Goal: Navigation & Orientation: Find specific page/section

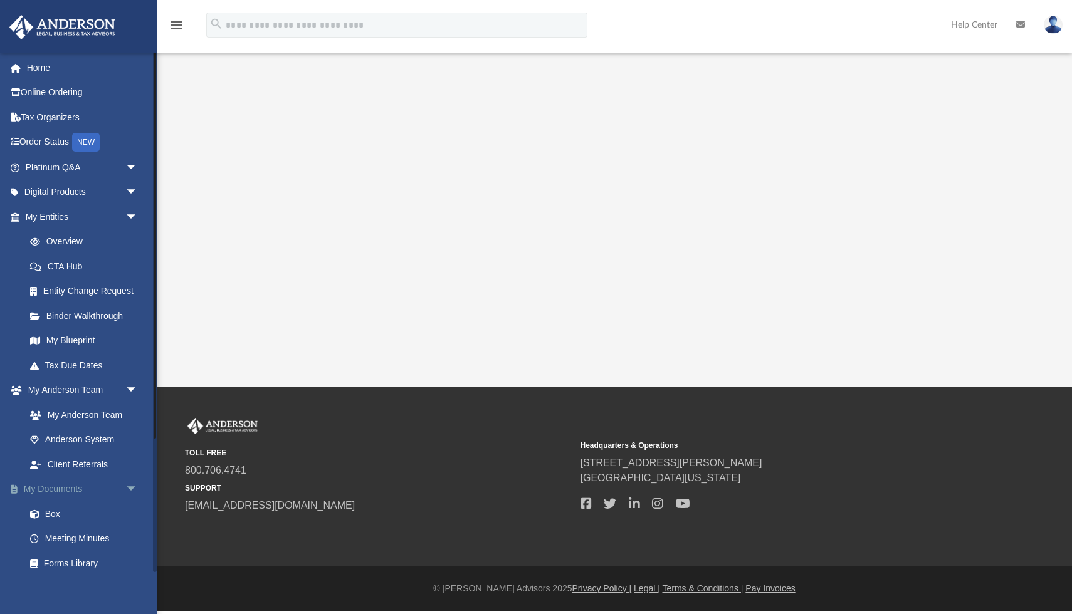
click at [61, 493] on link "My Documents arrow_drop_down" at bounding box center [83, 489] width 148 height 25
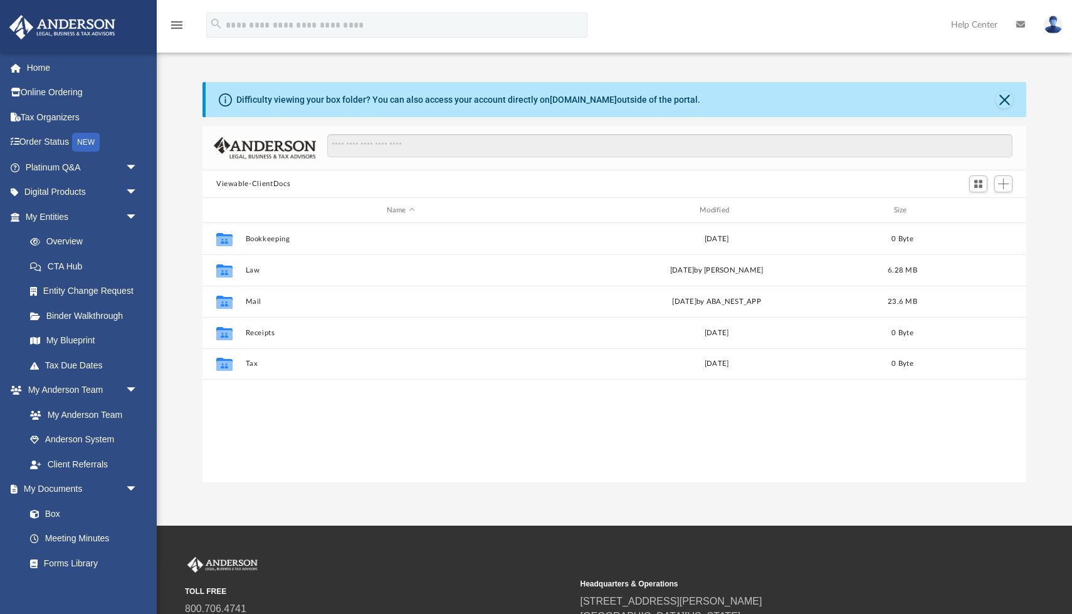
scroll to position [285, 823]
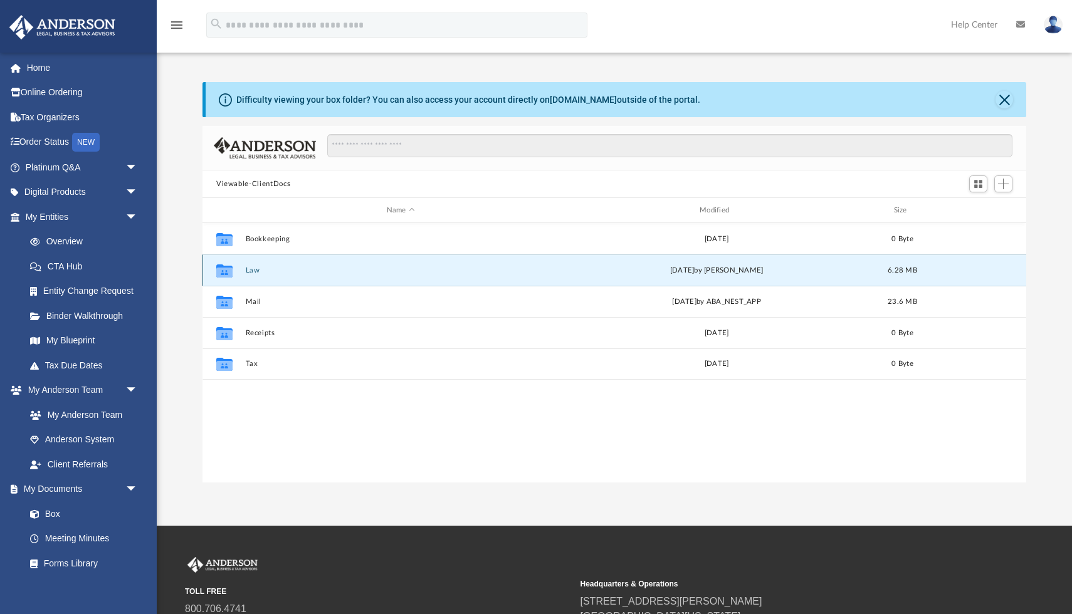
click at [254, 272] on button "Law" at bounding box center [401, 270] width 310 height 8
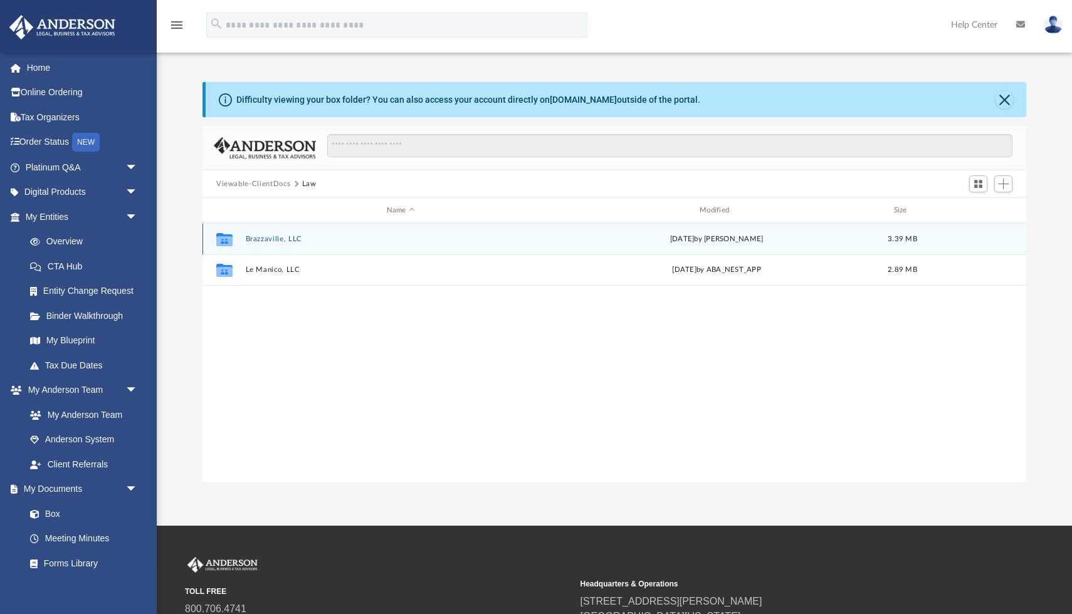
click at [289, 238] on button "Brazzaville, LLC" at bounding box center [401, 239] width 310 height 8
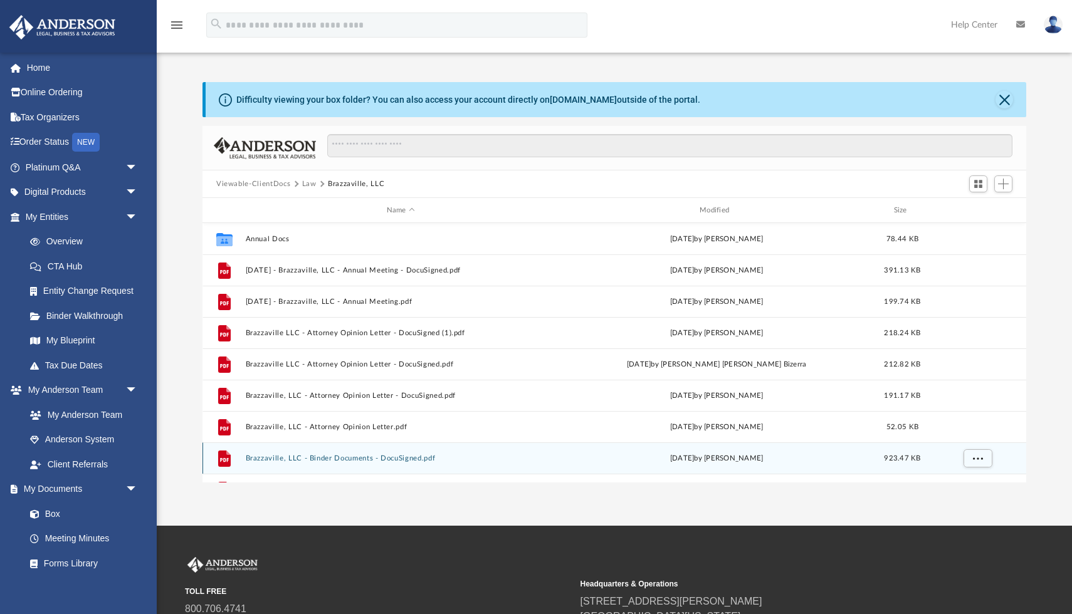
click at [328, 458] on button "Brazzaville, LLC - Binder Documents - DocuSigned.pdf" at bounding box center [401, 458] width 310 height 8
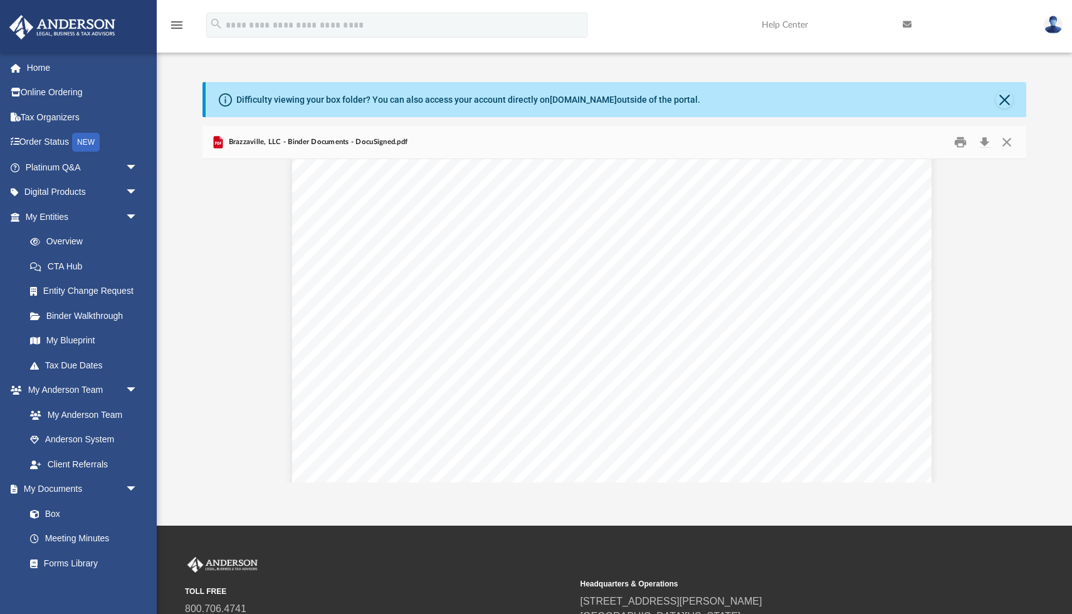
scroll to position [6022, 3]
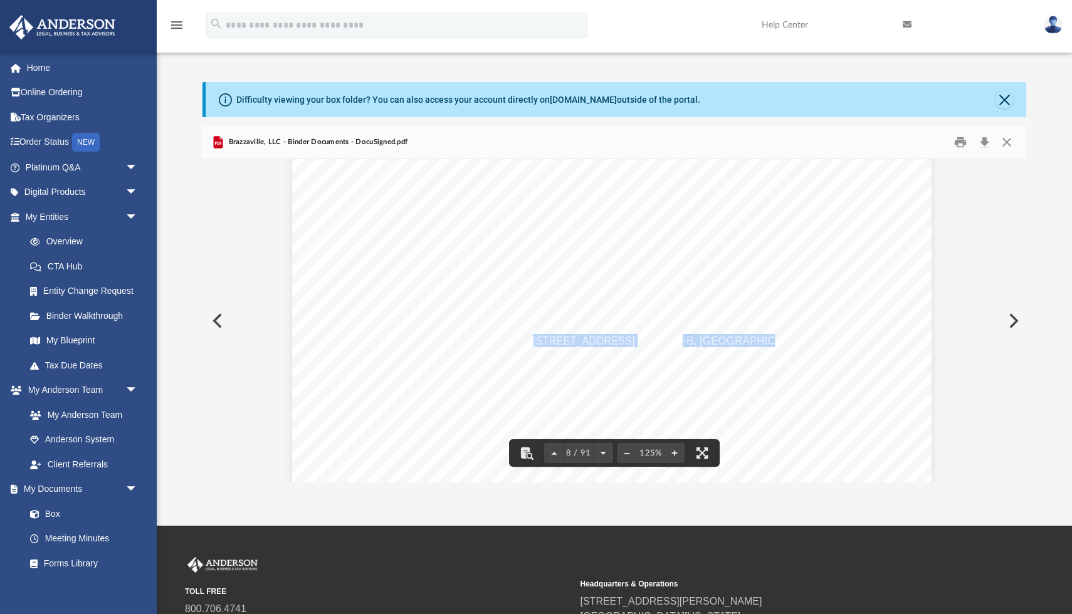
drag, startPoint x: 533, startPoint y: 338, endPoint x: 765, endPoint y: 338, distance: 231.2
click at [765, 338] on div "Brazzaville, LLC OPERATING AGREEMENT Entity Formation Information State of Form…" at bounding box center [611, 482] width 639 height 827
click at [736, 346] on span "B, New Orleans, LA 70117" at bounding box center [748, 340] width 125 height 11
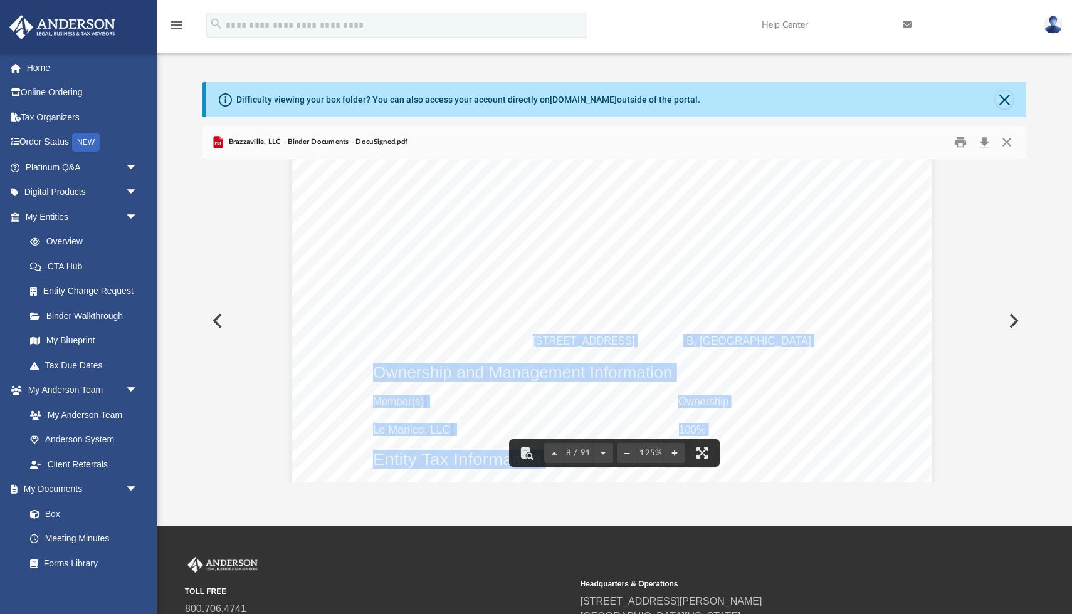
drag, startPoint x: 534, startPoint y: 342, endPoint x: 822, endPoint y: 341, distance: 288.3
click at [822, 341] on div "Brazzaville, LLC OPERATING AGREEMENT Entity Formation Information State of Form…" at bounding box center [611, 482] width 639 height 827
click at [681, 348] on div "Brazzaville, LLC OPERATING AGREEMENT Entity Formation Information State of Form…" at bounding box center [611, 482] width 639 height 827
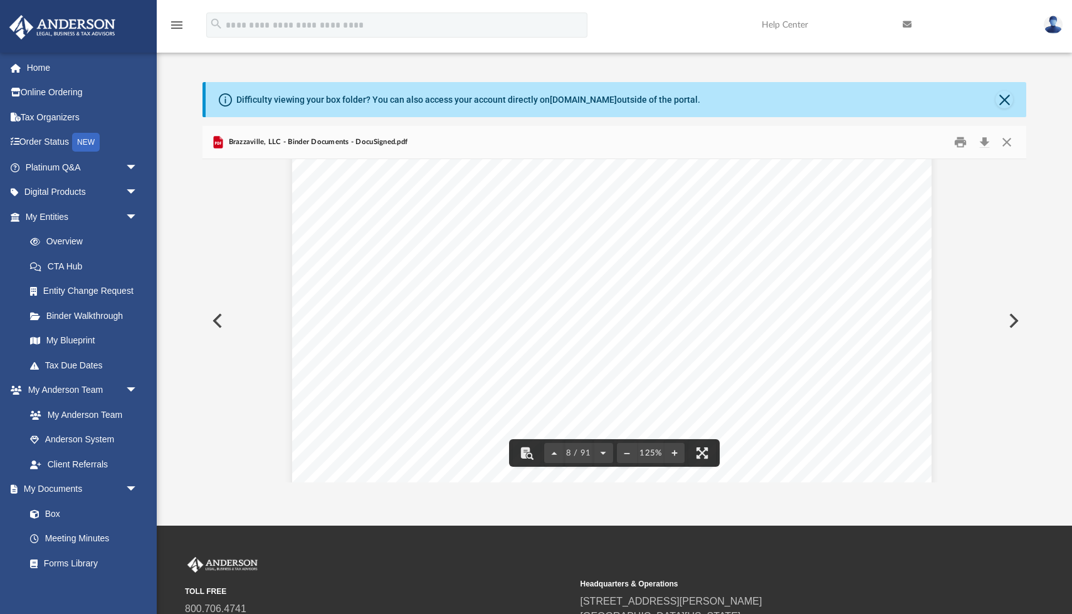
click at [556, 341] on span "3014 Dauphine Street, Suite 100" at bounding box center [584, 340] width 102 height 11
click at [556, 342] on span "3014 Dauphine Street, Suite 100" at bounding box center [584, 340] width 102 height 11
drag, startPoint x: 535, startPoint y: 341, endPoint x: 802, endPoint y: 341, distance: 267.0
click at [802, 341] on div "Brazzaville, LLC OPERATING AGREEMENT Entity Formation Information State of Form…" at bounding box center [611, 482] width 639 height 827
click at [721, 320] on div "Brazzaville, LLC OPERATING AGREEMENT Entity Formation Information State of Form…" at bounding box center [611, 482] width 639 height 827
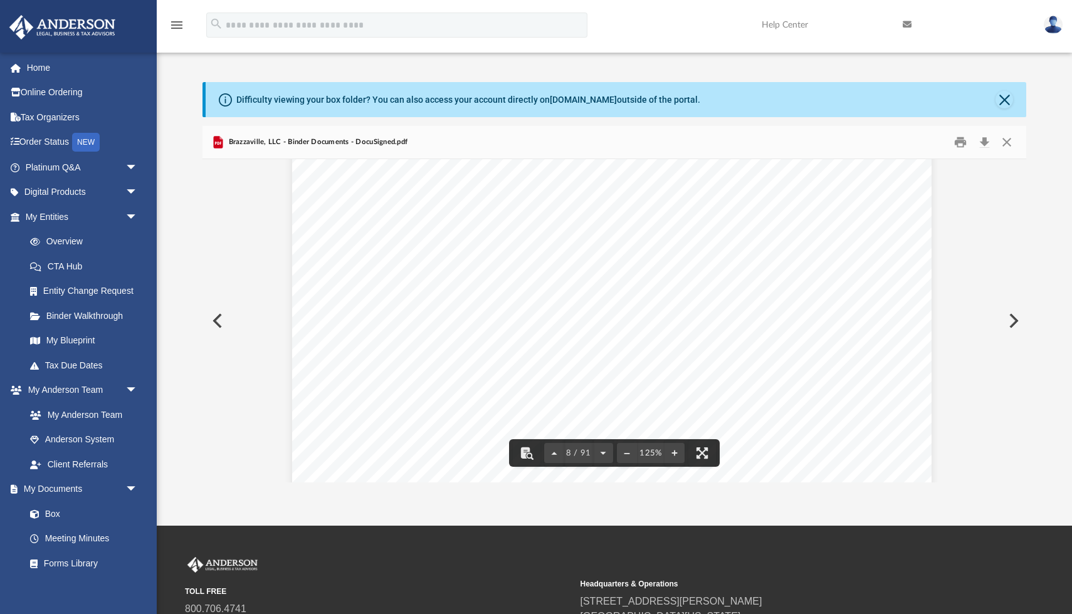
click at [650, 308] on div "Brazzaville, LLC OPERATING AGREEMENT Entity Formation Information State of Form…" at bounding box center [611, 482] width 639 height 827
click at [493, 346] on div "Brazzaville, LLC OPERATING AGREEMENT Entity Formation Information State of Form…" at bounding box center [611, 482] width 639 height 827
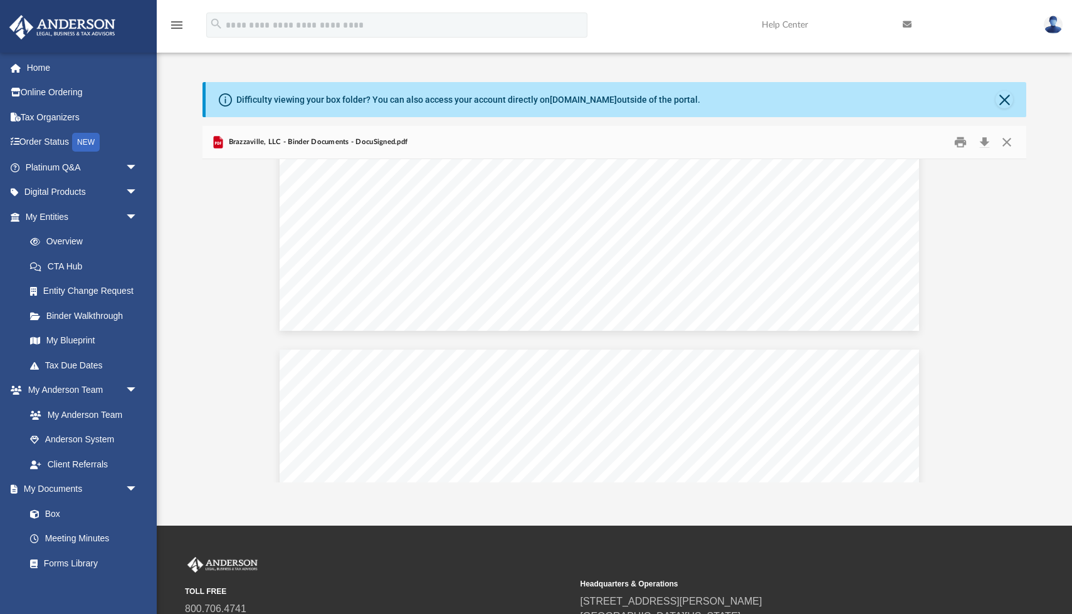
scroll to position [22264, 15]
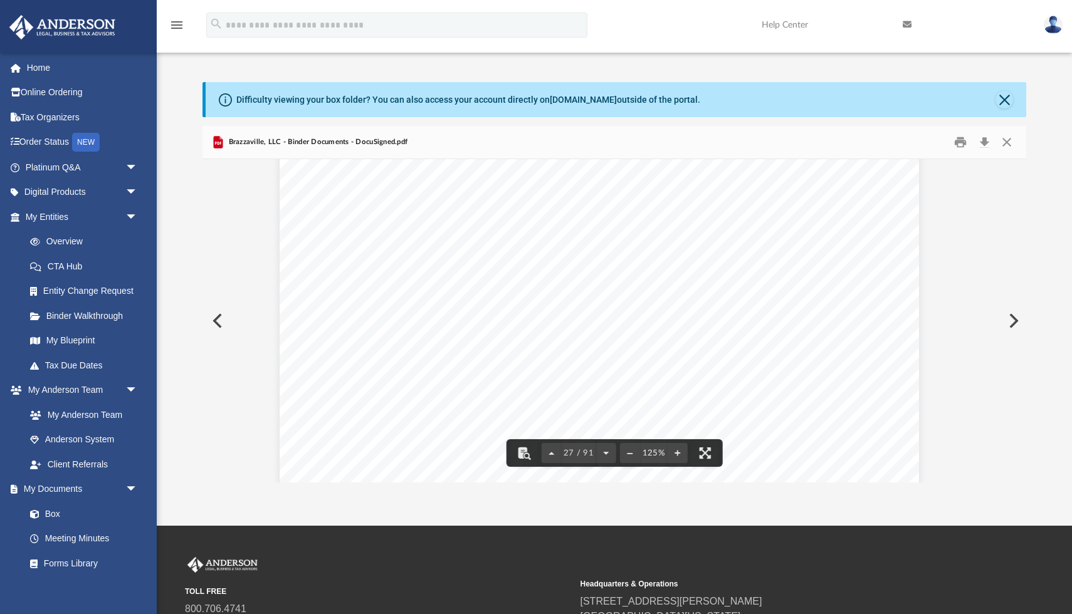
click at [216, 316] on button "Preview" at bounding box center [216, 320] width 28 height 35
click at [221, 318] on button "Preview" at bounding box center [216, 320] width 28 height 35
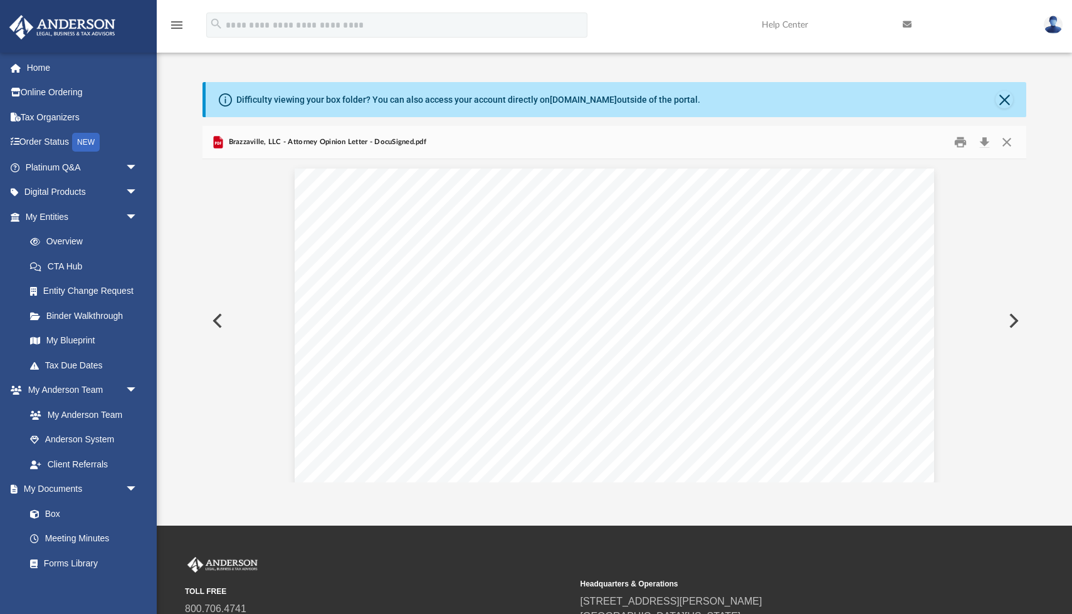
click at [219, 326] on button "Preview" at bounding box center [216, 320] width 28 height 35
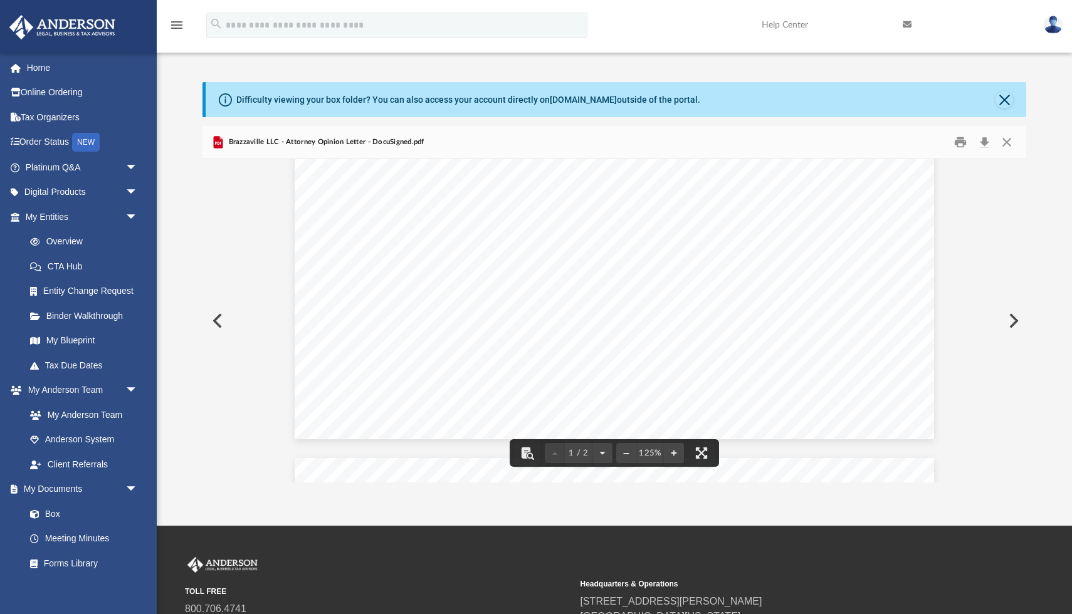
drag, startPoint x: 794, startPoint y: 380, endPoint x: 862, endPoint y: 379, distance: 68.3
click at [862, 379] on div "ANDERSON LEGAL, BUSINESS, & TAX ADVISORS Attorney: Gwendolyn Wolfe, Esq. Client…" at bounding box center [614, 25] width 639 height 827
click at [70, 484] on link "My Documents arrow_drop_down" at bounding box center [83, 489] width 148 height 25
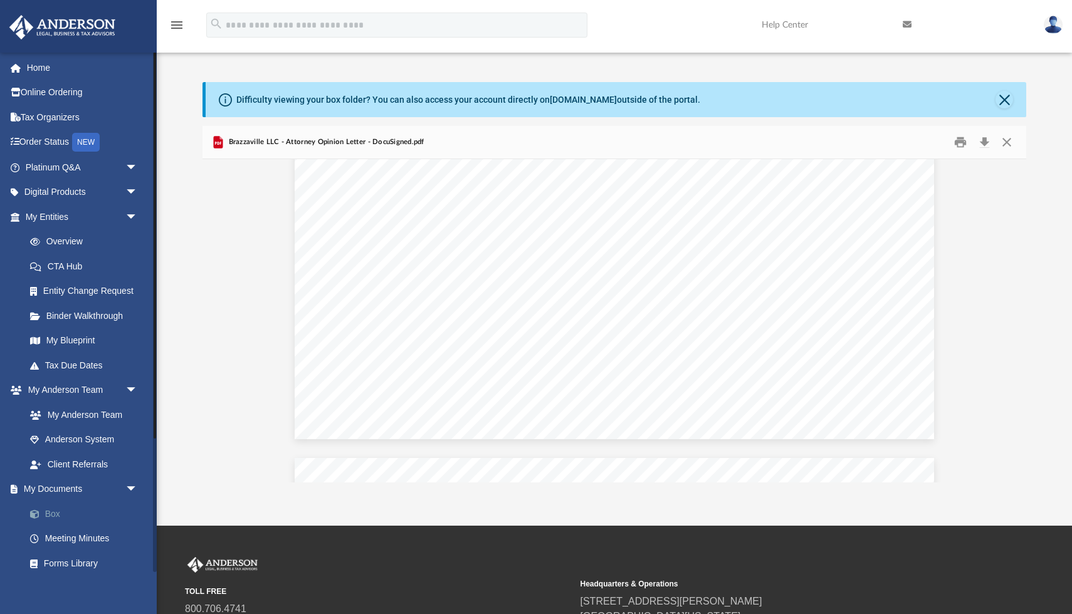
click at [60, 513] on link "Box" at bounding box center [87, 513] width 139 height 25
click at [50, 513] on link "Box" at bounding box center [87, 513] width 139 height 25
click at [73, 490] on link "My Documents arrow_drop_down" at bounding box center [83, 489] width 148 height 25
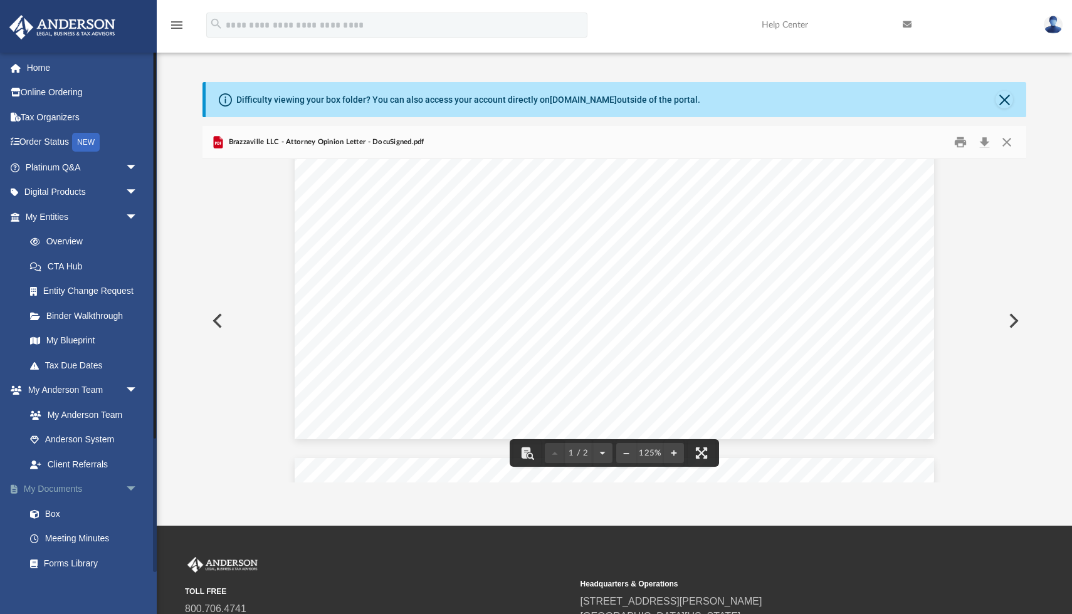
click at [135, 488] on span "arrow_drop_down" at bounding box center [137, 490] width 25 height 26
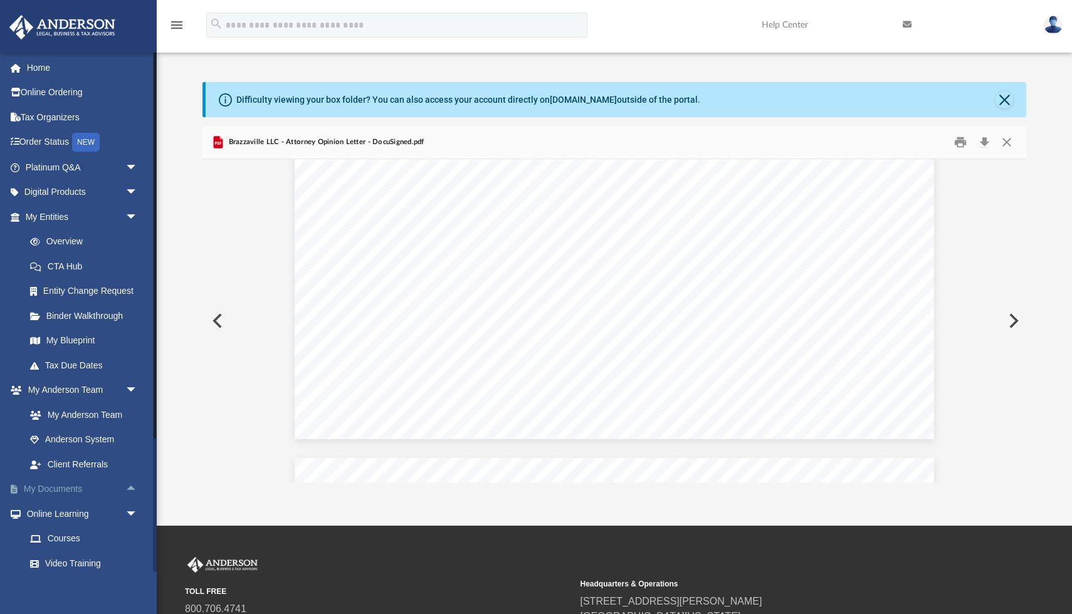
click at [76, 489] on link "My Documents arrow_drop_up" at bounding box center [83, 489] width 148 height 25
click at [70, 489] on link "My Documents arrow_drop_up" at bounding box center [83, 489] width 148 height 25
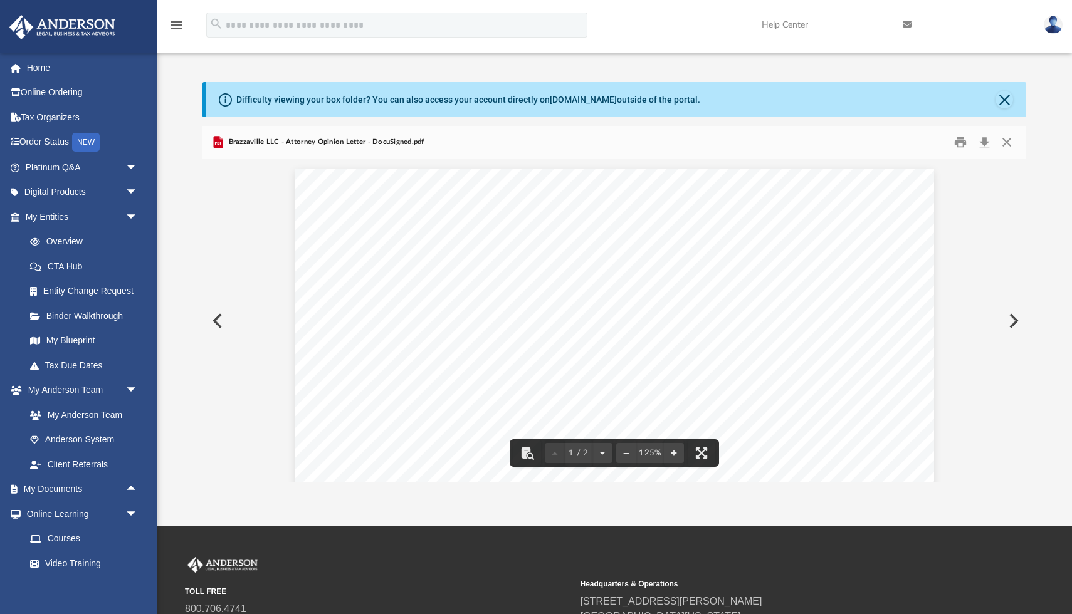
scroll to position [3, 0]
click at [114, 411] on link "My Anderson Team" at bounding box center [87, 414] width 139 height 25
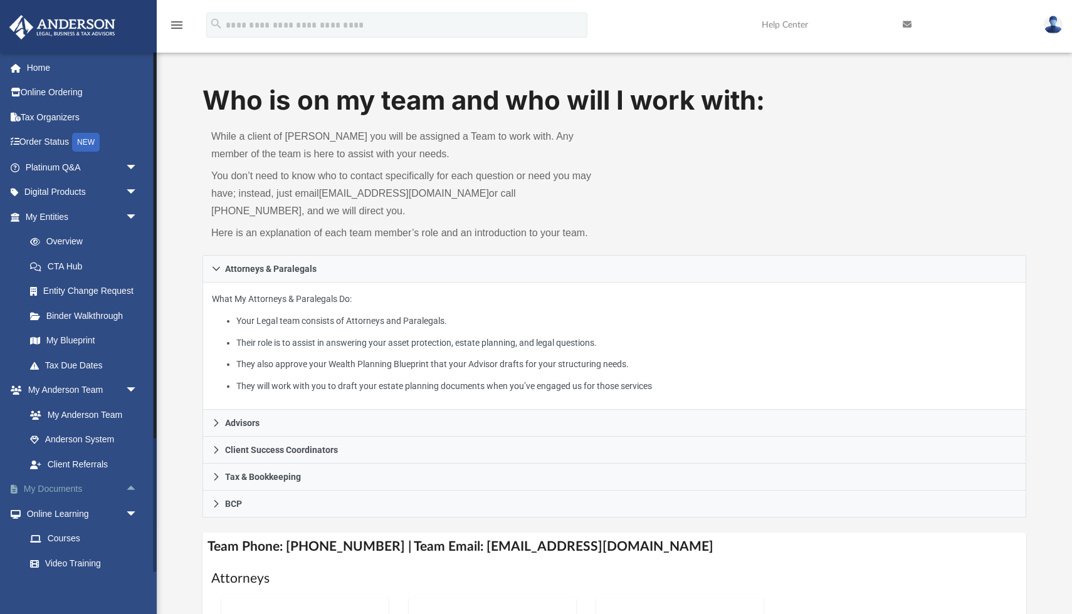
click at [131, 486] on span "arrow_drop_up" at bounding box center [137, 490] width 25 height 26
click at [53, 514] on link "Box" at bounding box center [87, 513] width 139 height 25
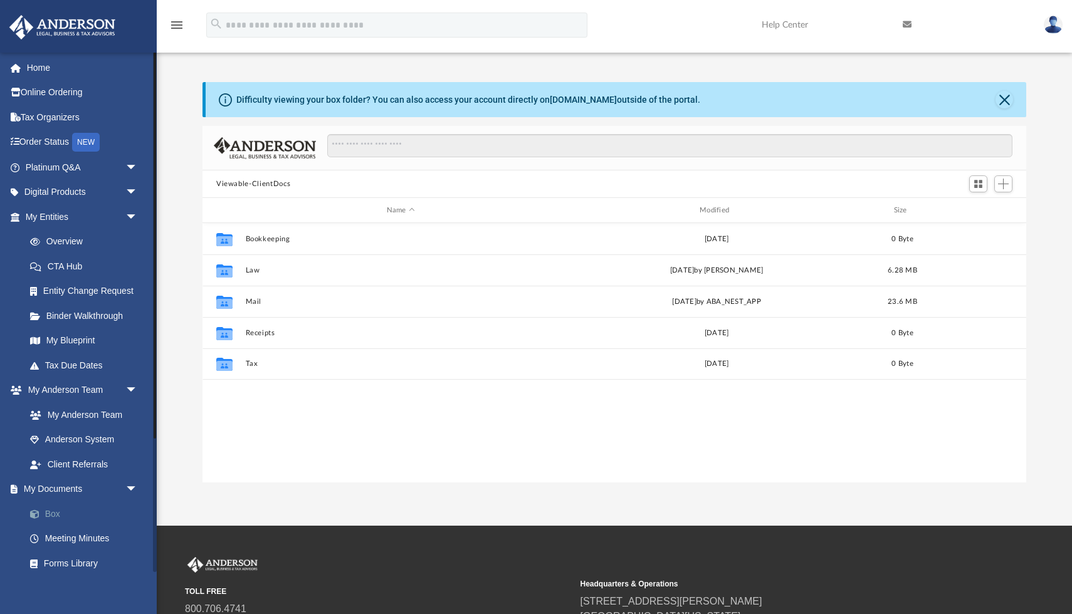
scroll to position [285, 823]
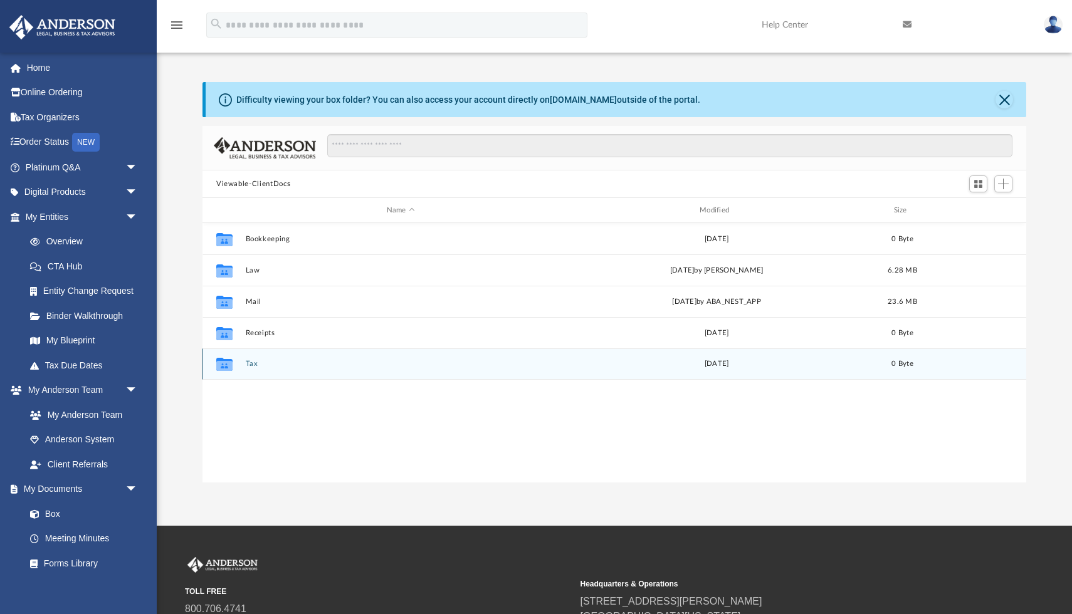
click at [249, 365] on button "Tax" at bounding box center [401, 364] width 310 height 8
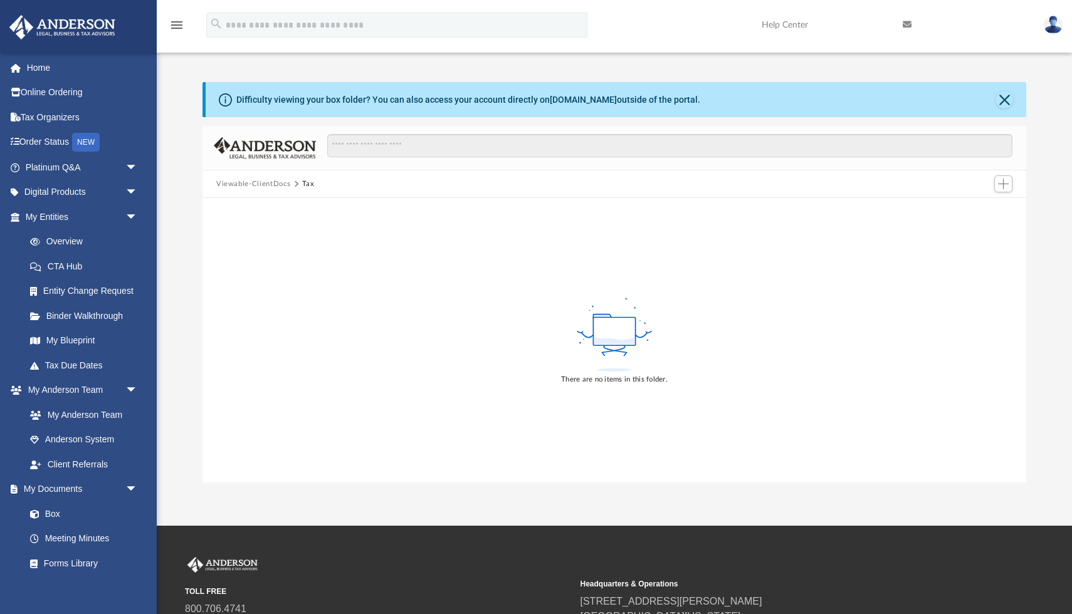
click at [249, 320] on div "There are no items in this folder." at bounding box center [613, 340] width 823 height 285
click at [1005, 186] on span "Add" at bounding box center [1003, 184] width 11 height 11
click at [1002, 102] on button "Close" at bounding box center [1004, 100] width 18 height 18
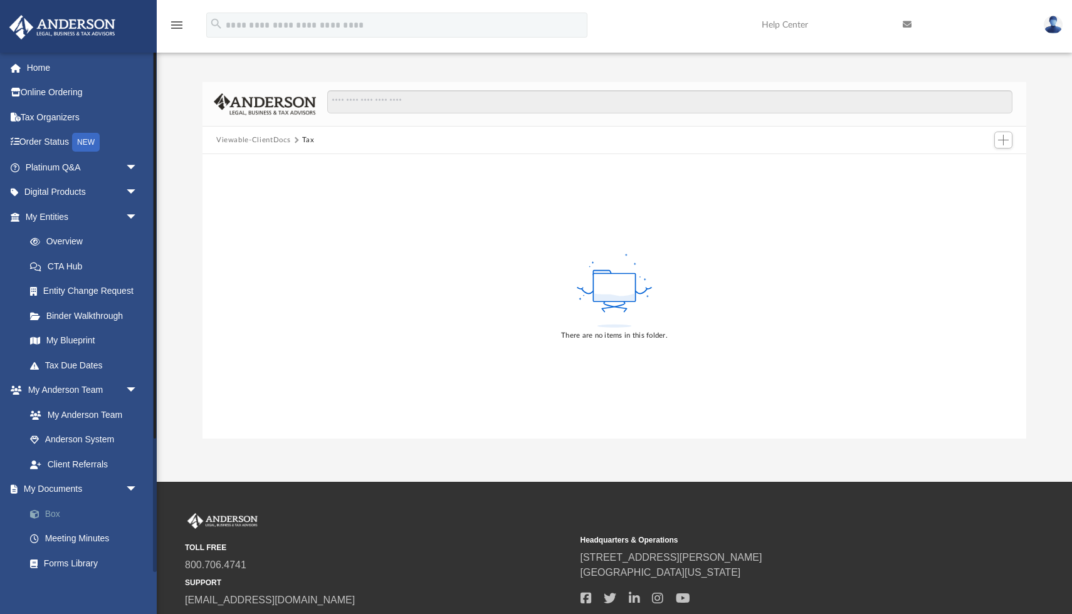
click at [69, 509] on link "Box" at bounding box center [87, 513] width 139 height 25
click at [61, 512] on link "Box" at bounding box center [87, 513] width 139 height 25
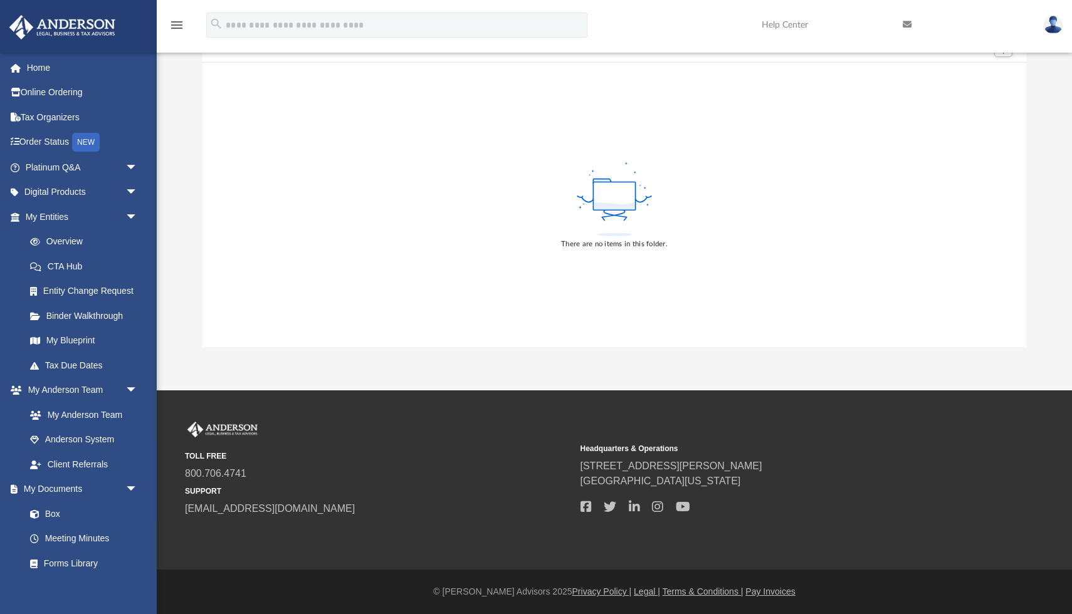
scroll to position [0, 0]
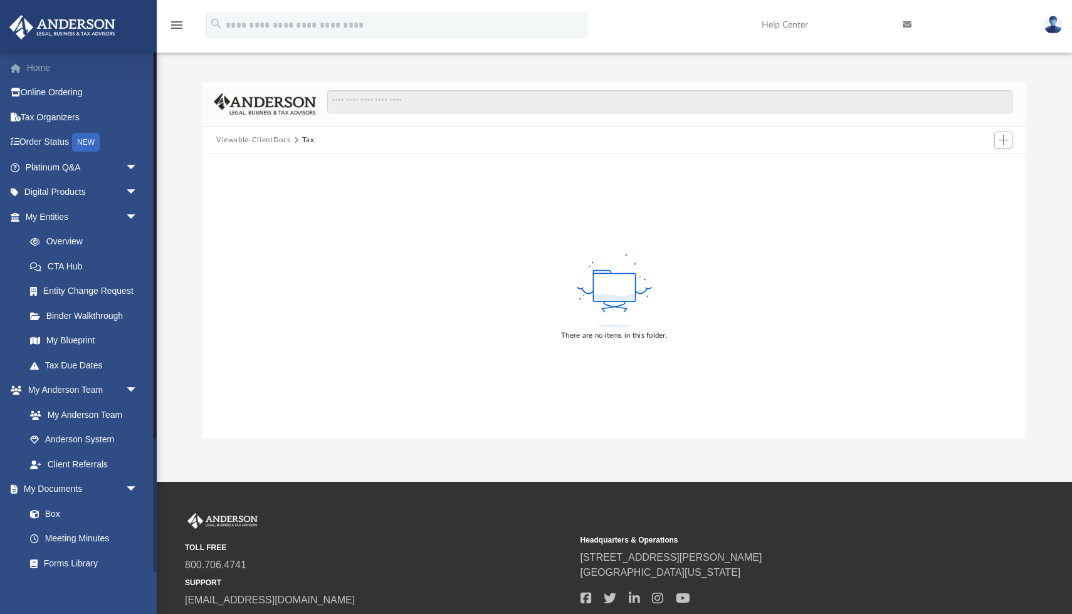
click at [39, 68] on link "Home" at bounding box center [83, 67] width 148 height 25
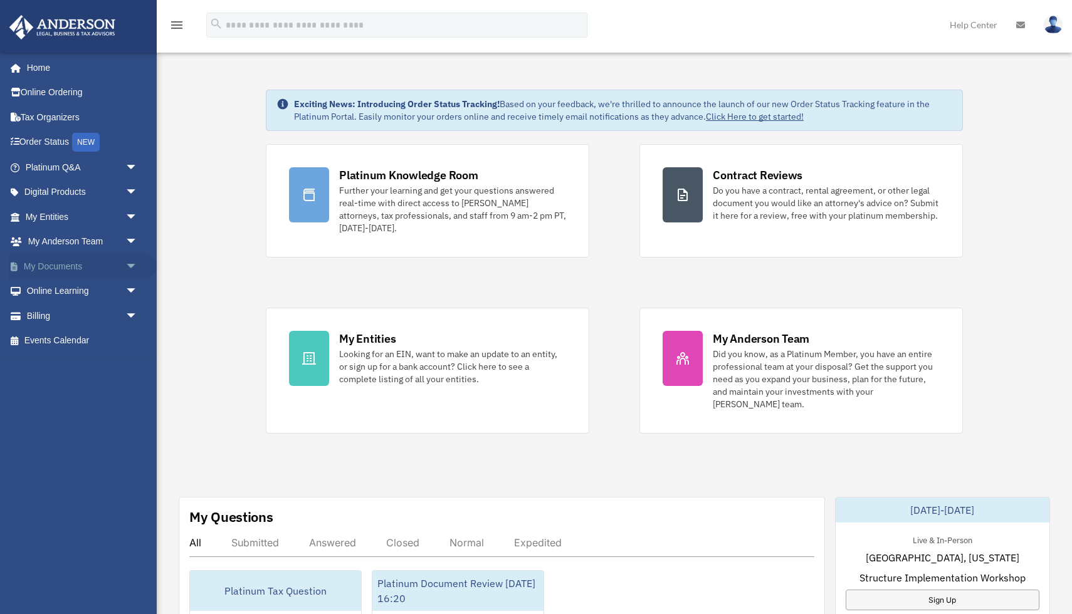
click at [133, 263] on span "arrow_drop_down" at bounding box center [137, 267] width 25 height 26
click at [50, 288] on link "Box" at bounding box center [87, 291] width 139 height 25
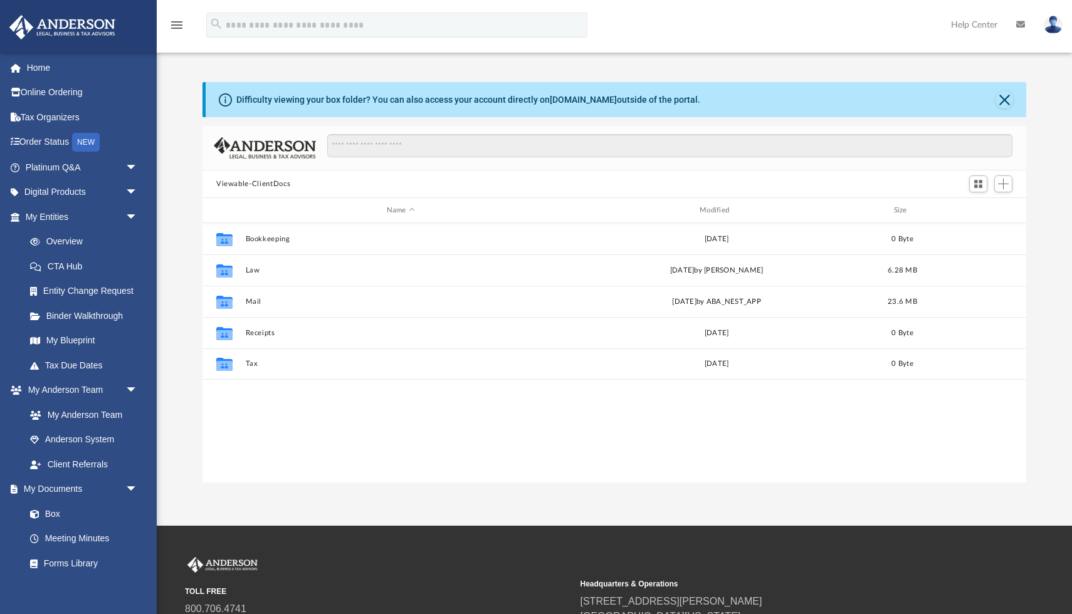
scroll to position [285, 823]
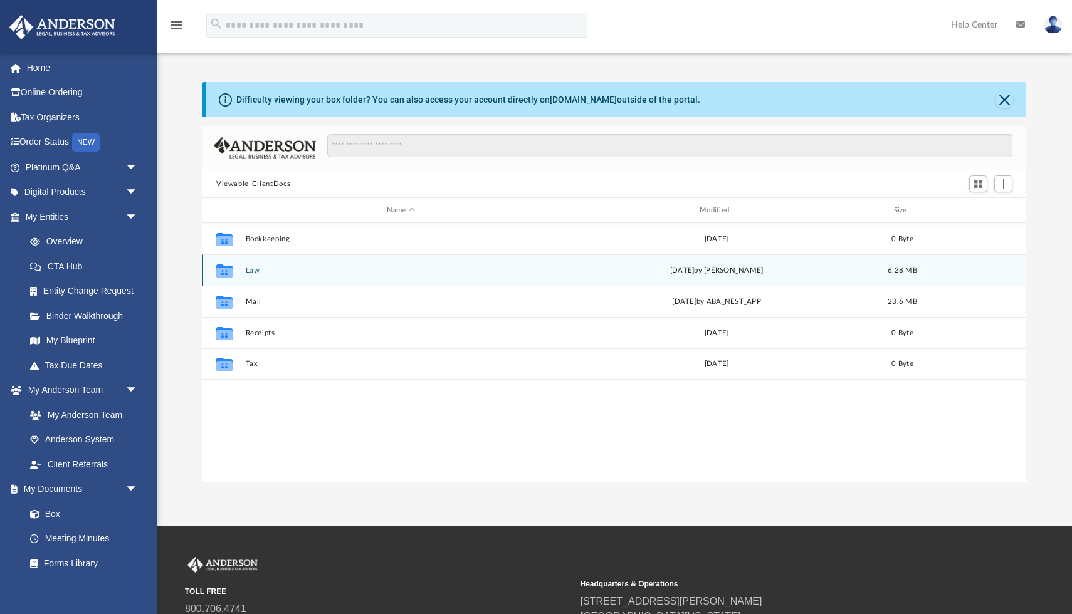
click at [251, 269] on button "Law" at bounding box center [401, 270] width 310 height 8
click at [271, 266] on button "Le Manico, LLC" at bounding box center [401, 270] width 310 height 8
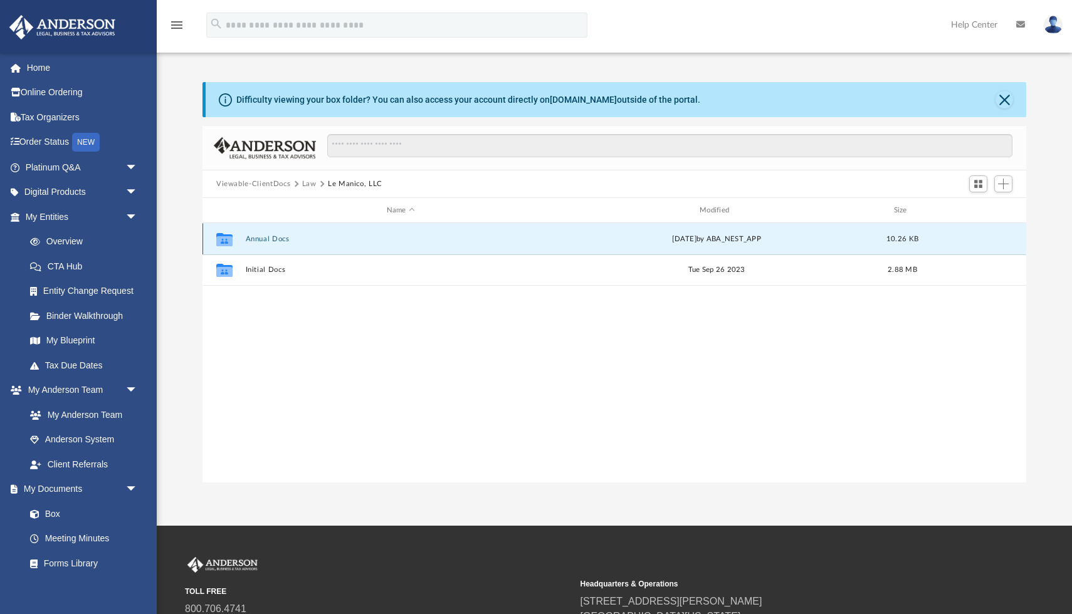
click at [278, 239] on button "Annual Docs" at bounding box center [401, 239] width 310 height 8
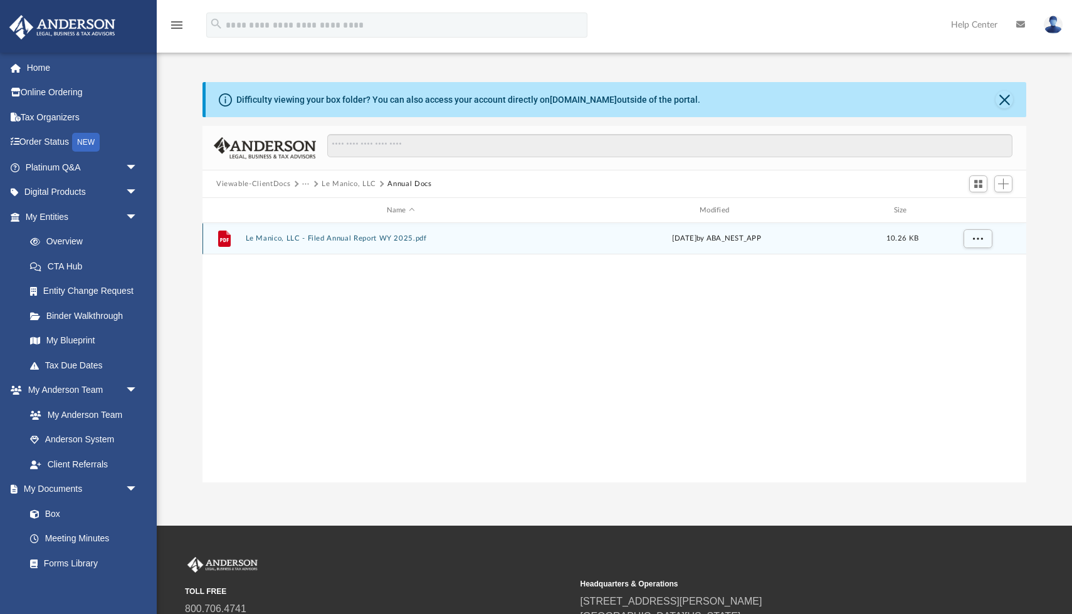
click at [292, 239] on button "Le Manico, LLC - Filed Annual Report WY 2025.pdf" at bounding box center [401, 238] width 310 height 8
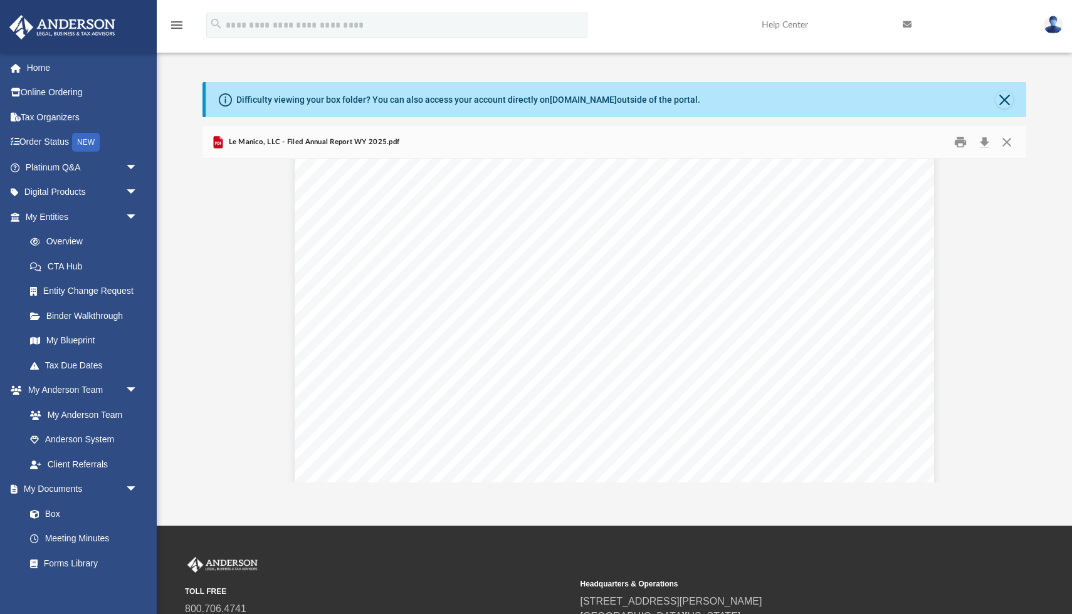
scroll to position [0, 0]
click at [1000, 142] on button "Close" at bounding box center [1006, 142] width 23 height 19
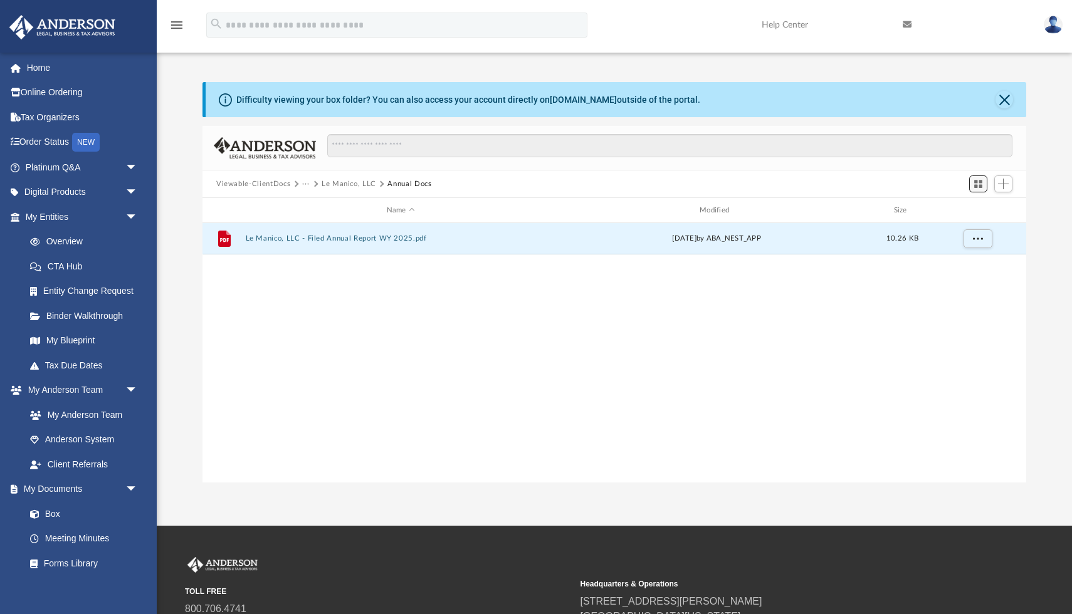
click at [978, 181] on span "Switch to Grid View" at bounding box center [978, 184] width 11 height 11
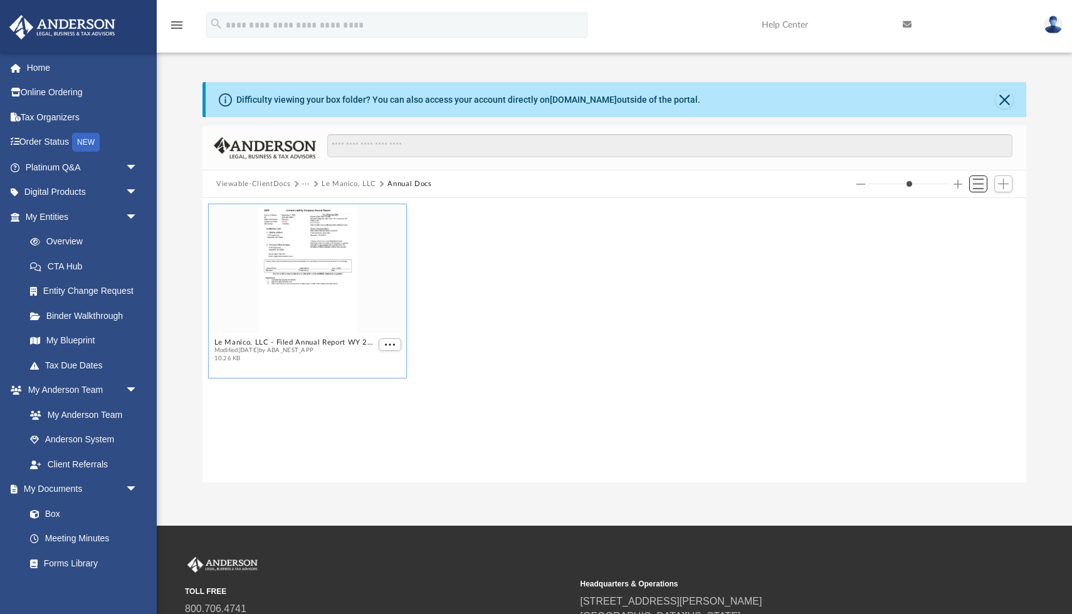
scroll to position [285, 823]
click at [60, 516] on link "Box" at bounding box center [87, 513] width 139 height 25
click at [1001, 102] on button "Close" at bounding box center [1004, 100] width 18 height 18
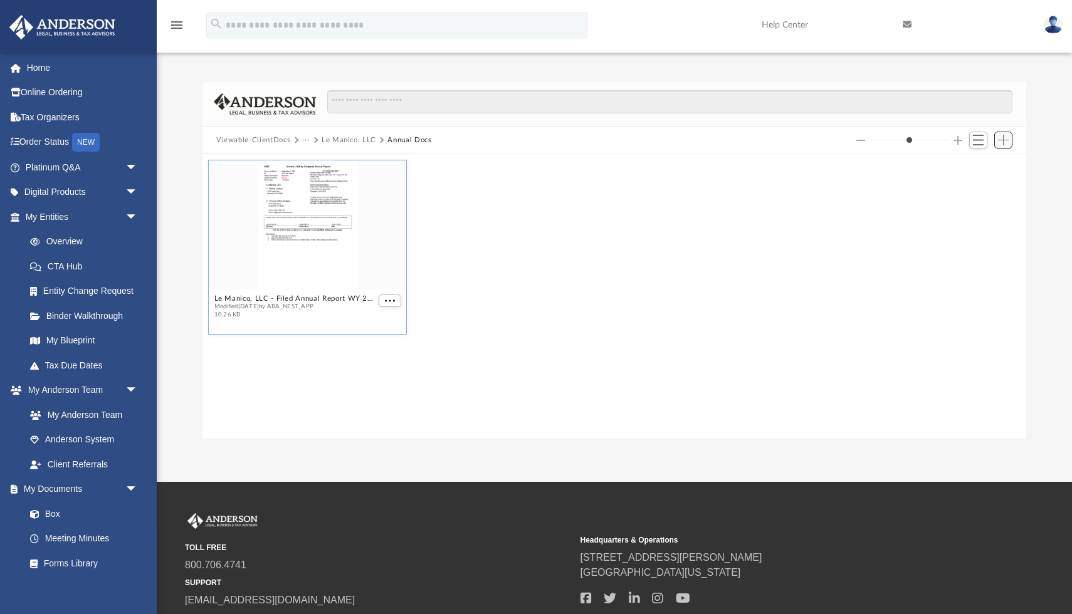
click at [1007, 137] on span "Add" at bounding box center [1003, 140] width 11 height 11
click at [51, 515] on link "Box" at bounding box center [87, 513] width 139 height 25
click at [73, 437] on link "Anderson System" at bounding box center [87, 439] width 139 height 25
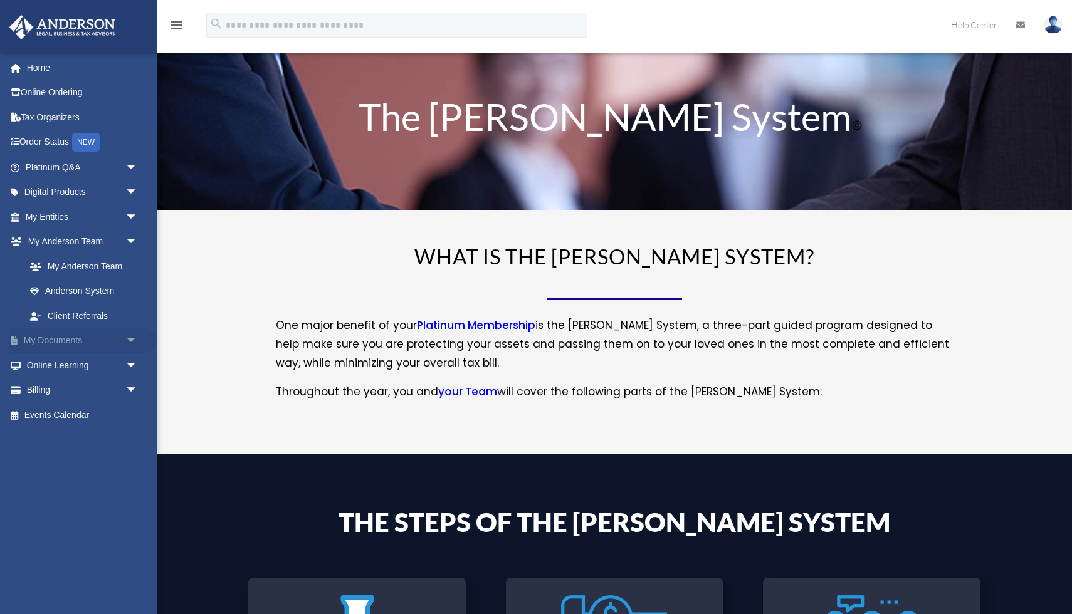
click at [74, 341] on link "My Documents arrow_drop_down" at bounding box center [83, 340] width 148 height 25
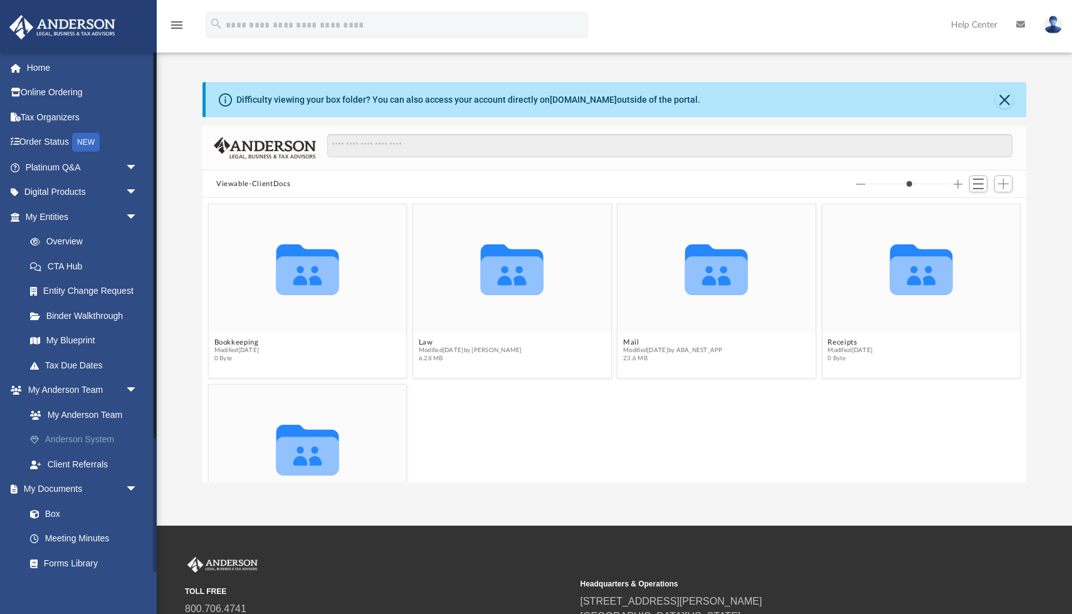
scroll to position [285, 823]
click at [53, 513] on link "Box" at bounding box center [87, 513] width 139 height 25
click at [50, 516] on link "Box" at bounding box center [87, 513] width 139 height 25
click at [74, 464] on link "Client Referrals" at bounding box center [87, 464] width 139 height 25
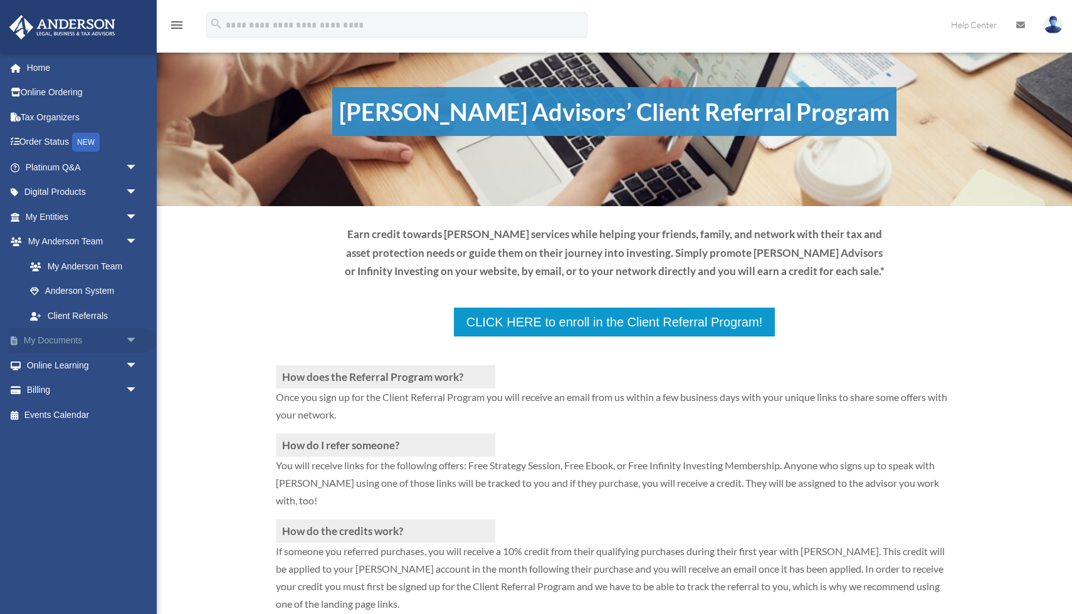
click at [130, 341] on span "arrow_drop_down" at bounding box center [137, 341] width 25 height 26
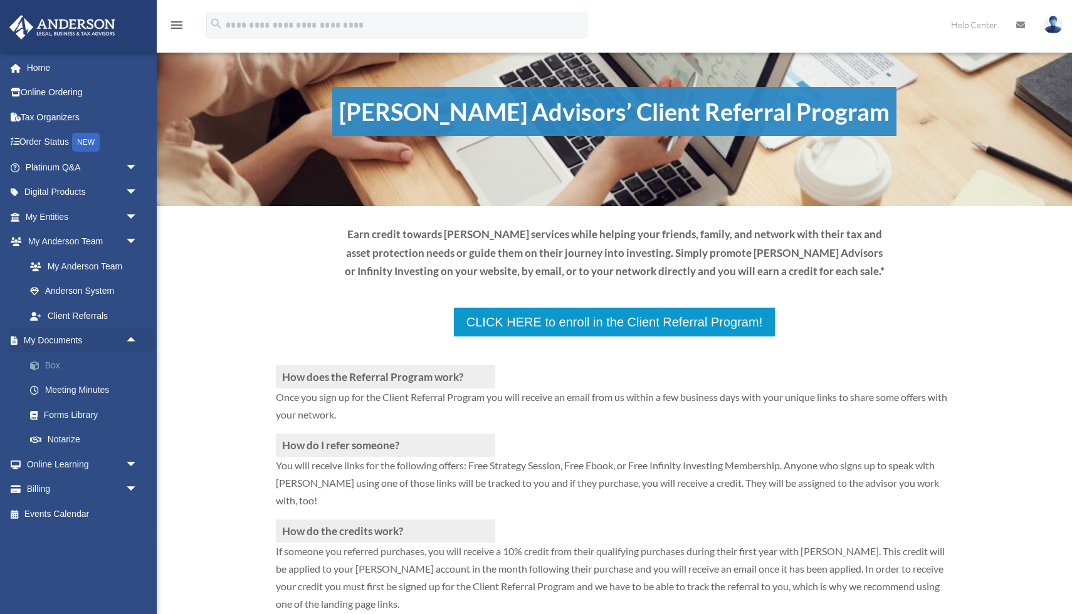
click at [55, 371] on link "Box" at bounding box center [87, 365] width 139 height 25
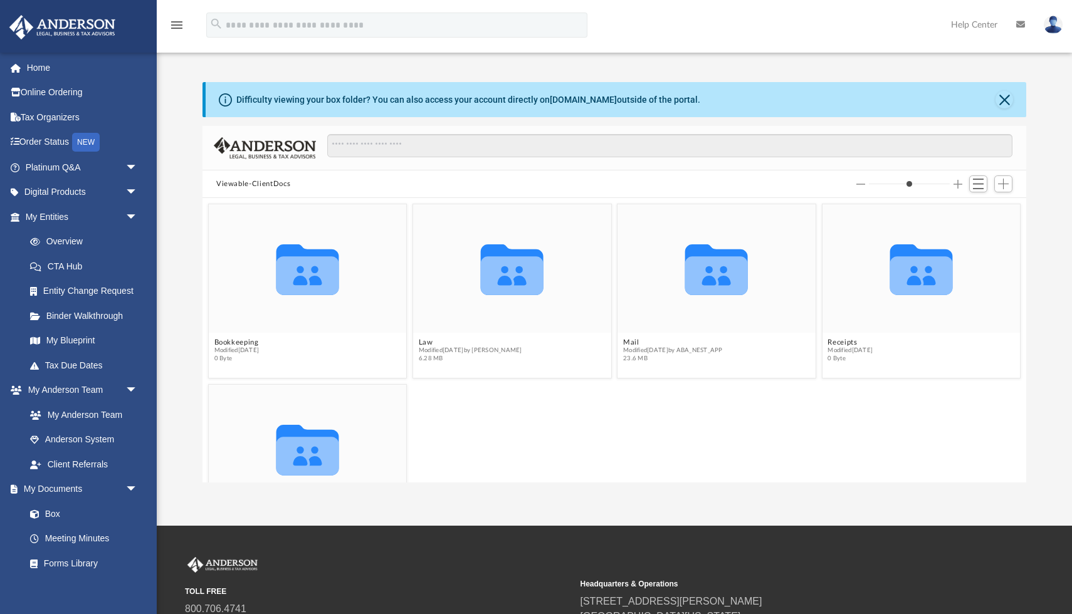
scroll to position [285, 823]
click at [451, 348] on span "Modified [DATE] by [PERSON_NAME]" at bounding box center [470, 351] width 103 height 8
click at [1003, 97] on button "Close" at bounding box center [1004, 100] width 18 height 18
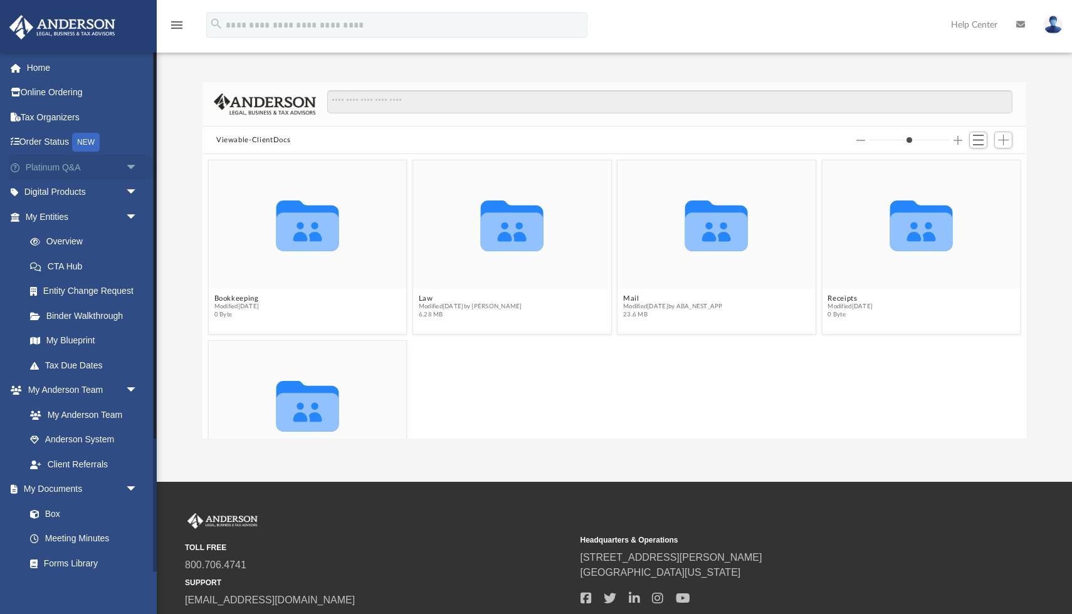
click at [76, 165] on link "Platinum Q&A arrow_drop_down" at bounding box center [83, 167] width 148 height 25
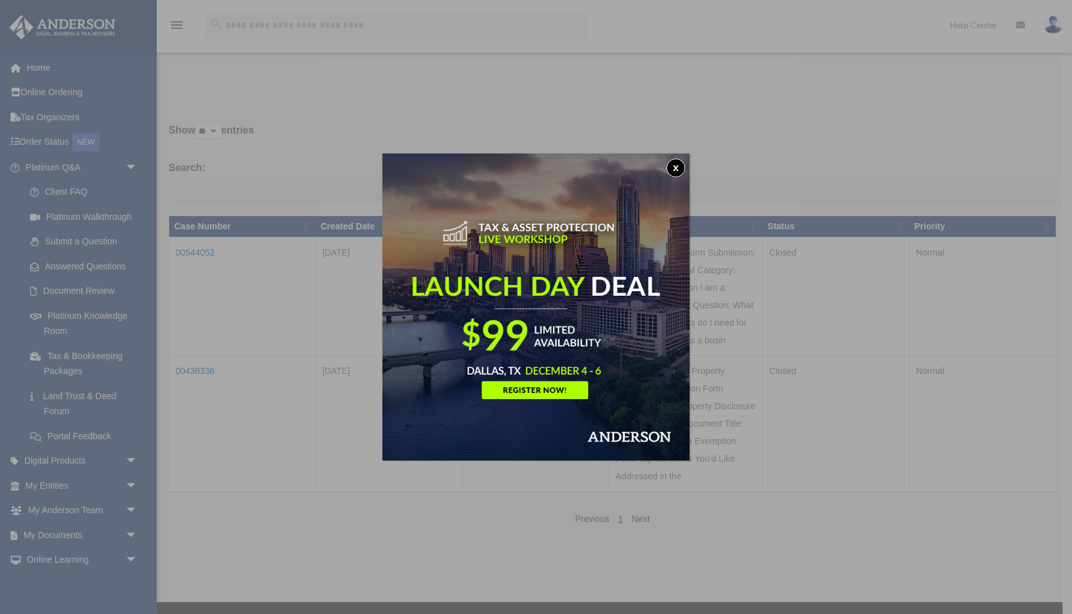
click at [673, 165] on button "x" at bounding box center [675, 168] width 19 height 19
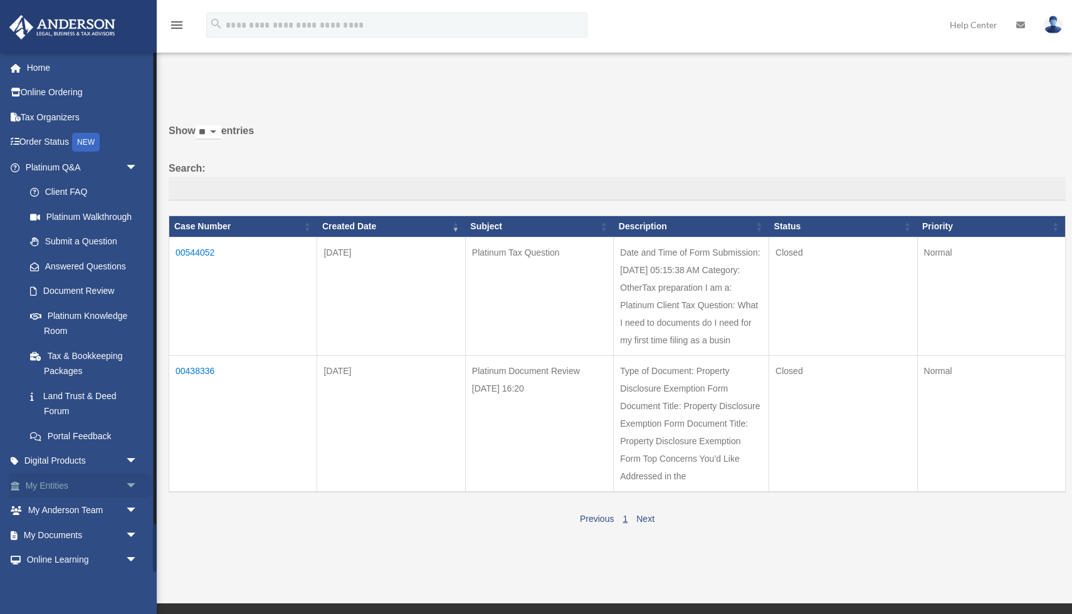
click at [68, 485] on link "My Entities arrow_drop_down" at bounding box center [83, 485] width 148 height 25
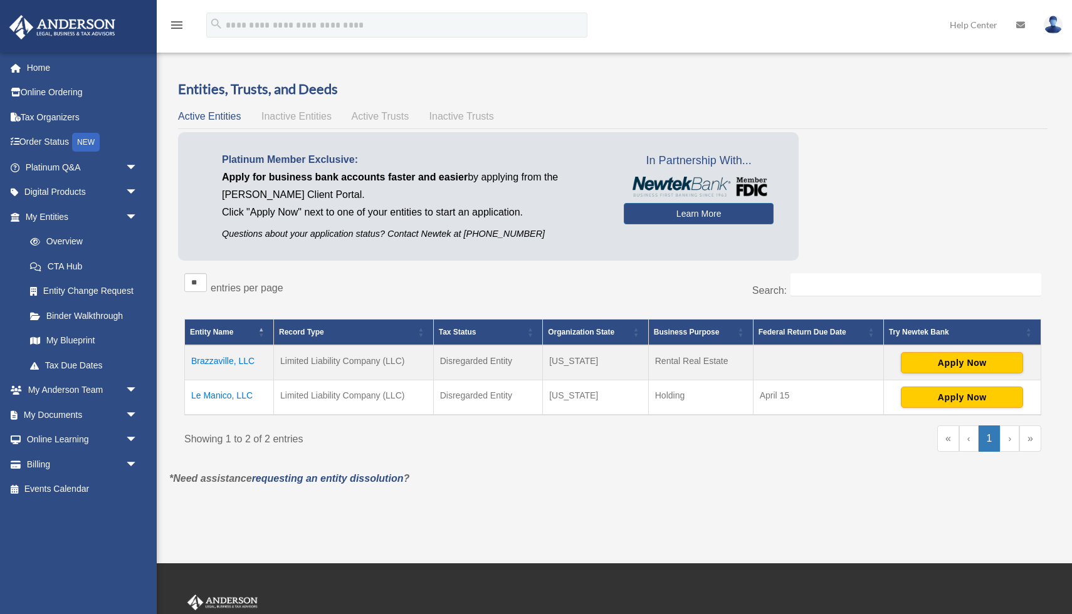
click at [232, 362] on td "Brazzaville, LLC" at bounding box center [229, 362] width 89 height 35
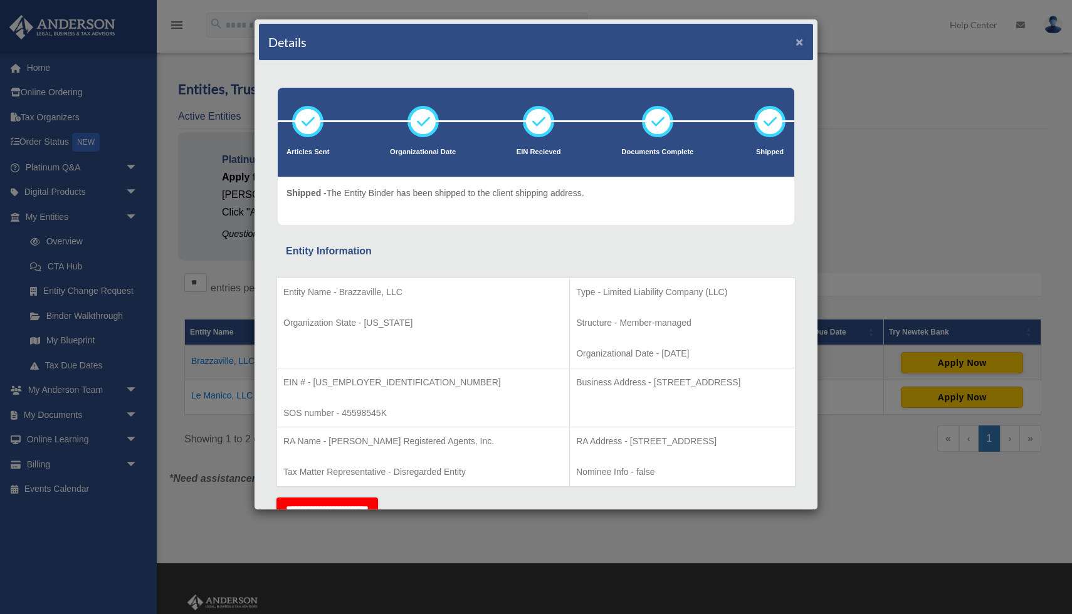
click at [797, 43] on button "×" at bounding box center [799, 41] width 8 height 13
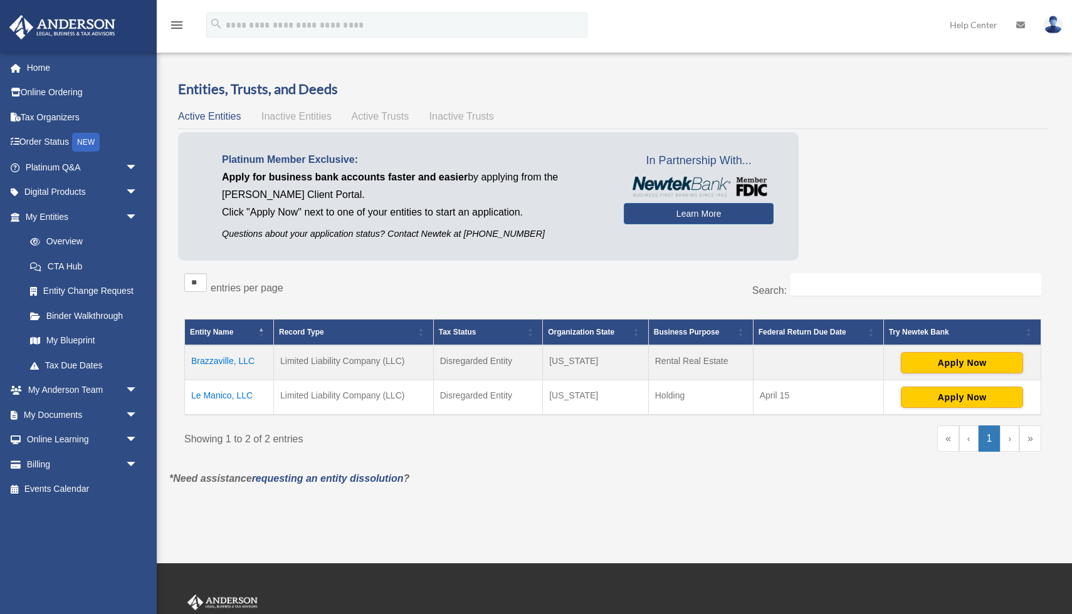
click at [216, 397] on td "Le Manico, LLC" at bounding box center [229, 397] width 89 height 35
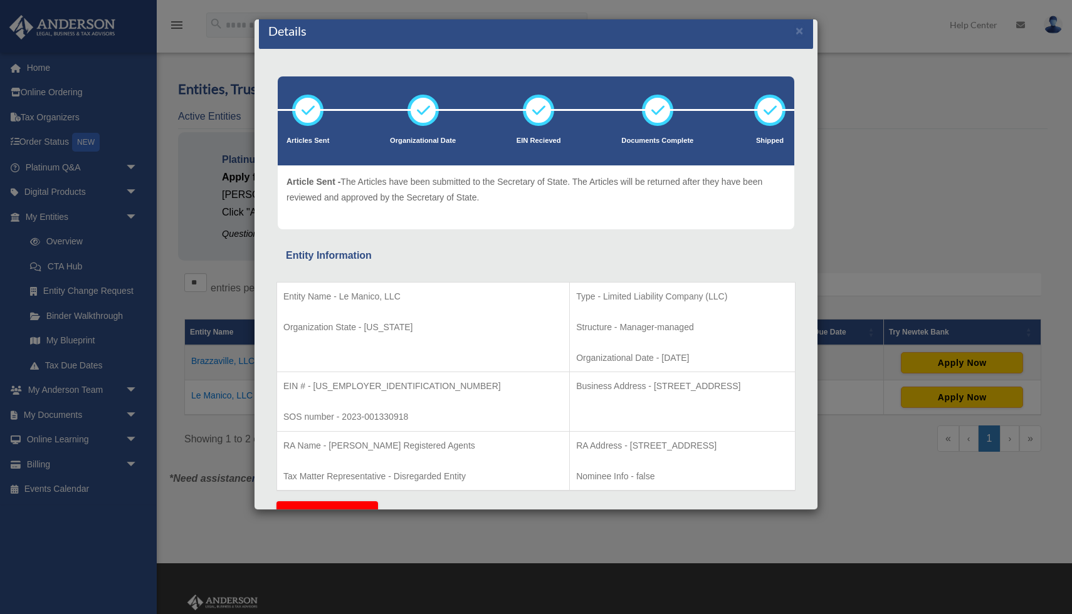
scroll to position [9, 0]
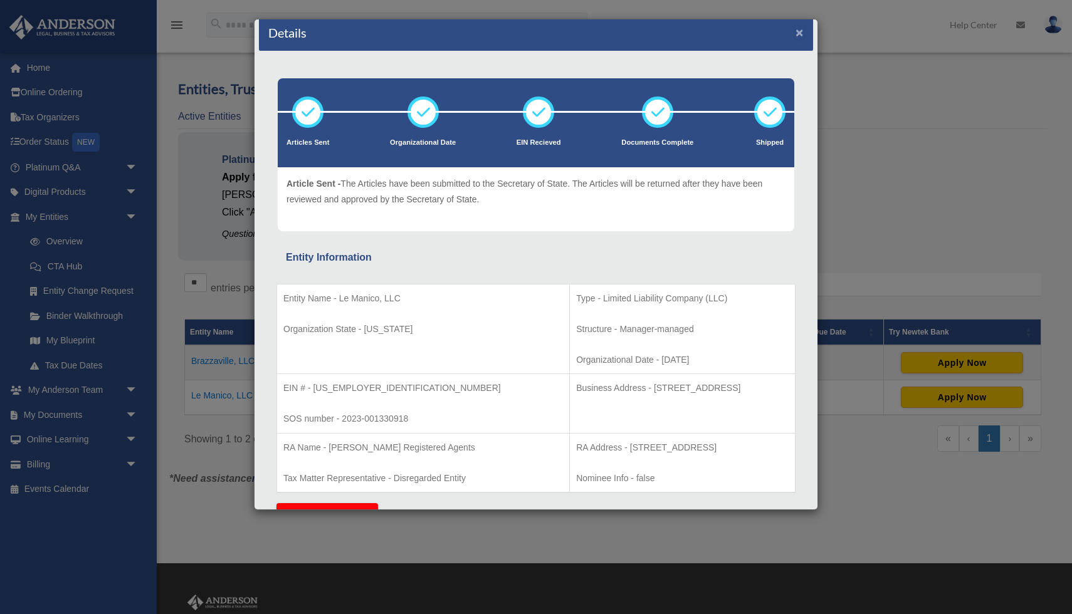
click at [800, 34] on button "×" at bounding box center [799, 32] width 8 height 13
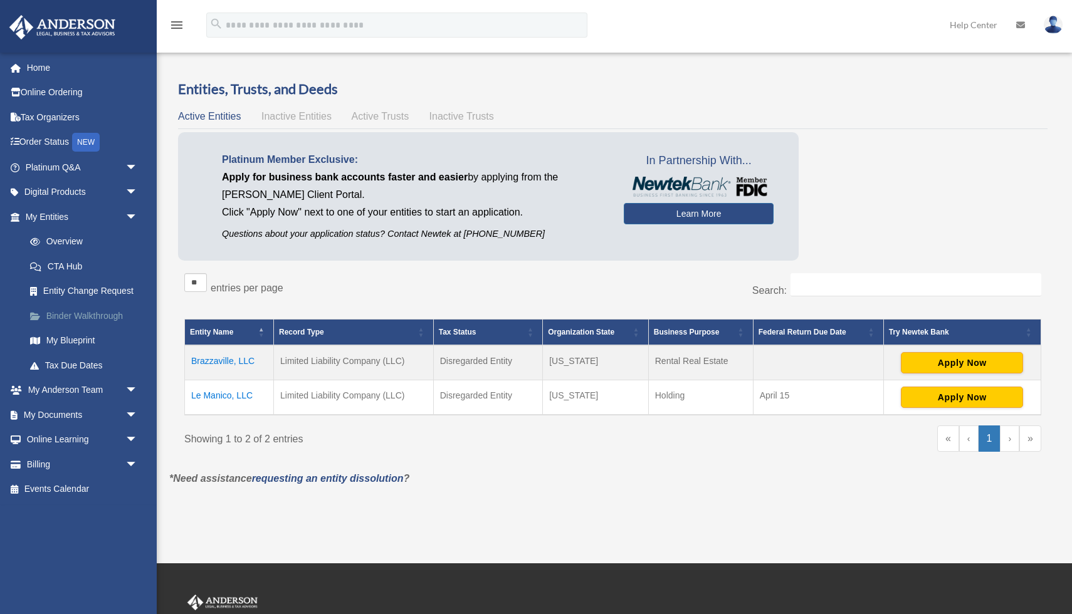
click at [103, 316] on link "Binder Walkthrough" at bounding box center [87, 315] width 139 height 25
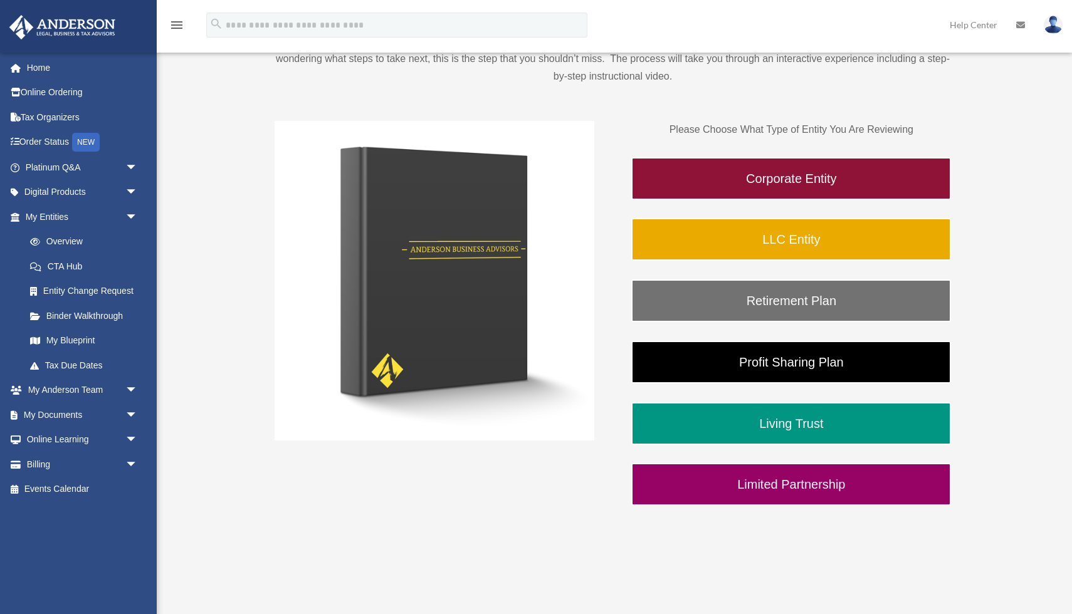
scroll to position [161, 0]
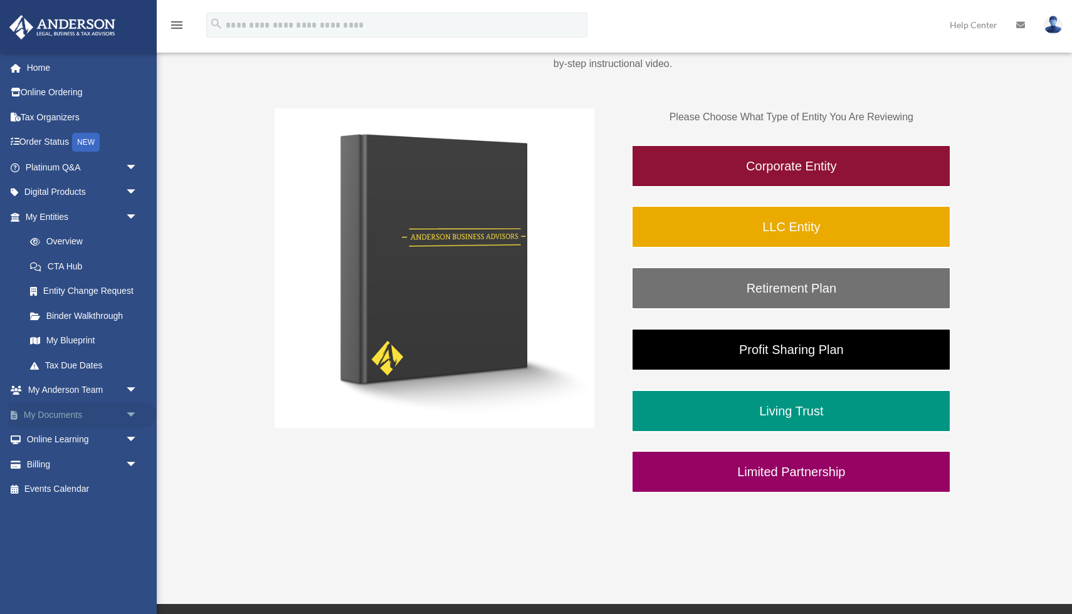
click at [132, 410] on span "arrow_drop_down" at bounding box center [137, 415] width 25 height 26
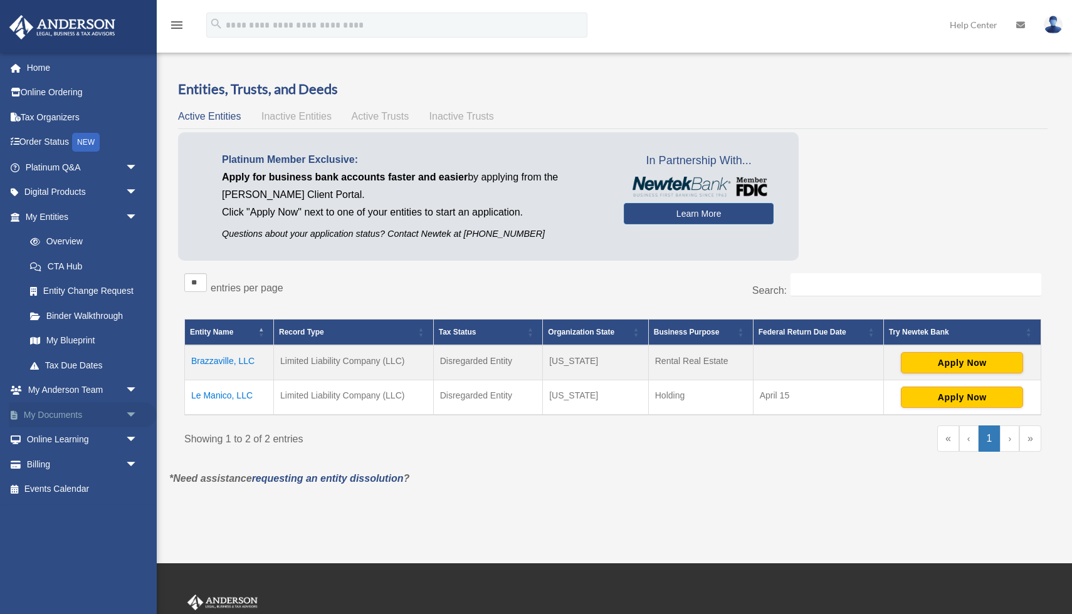
click at [134, 410] on span "arrow_drop_down" at bounding box center [137, 415] width 25 height 26
click at [51, 441] on link "Box" at bounding box center [87, 439] width 139 height 25
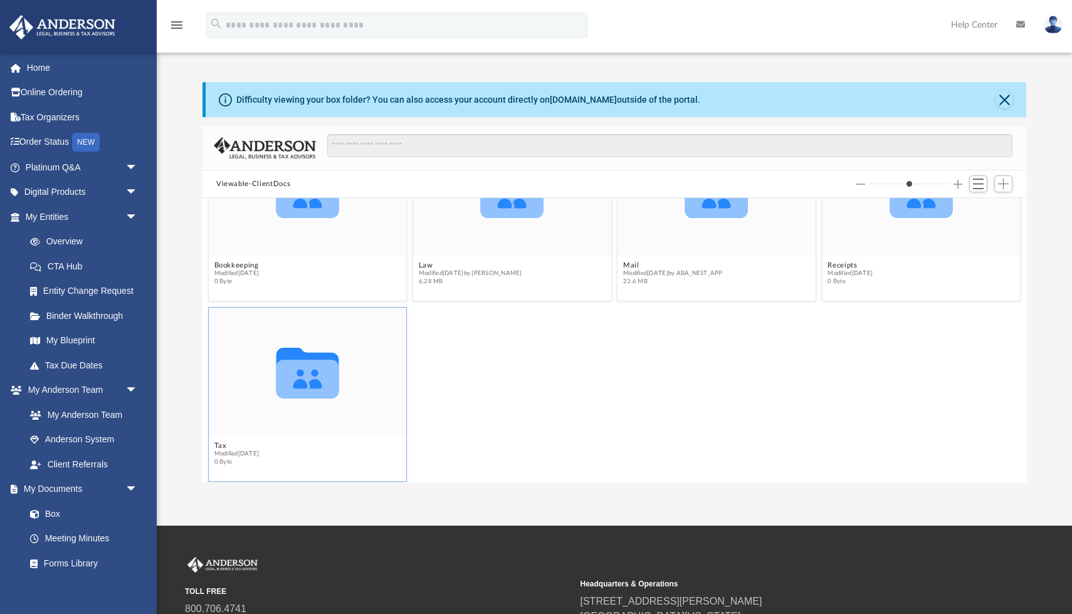
scroll to position [75, 0]
click at [523, 222] on icon "Collaborated Folder" at bounding box center [511, 193] width 118 height 77
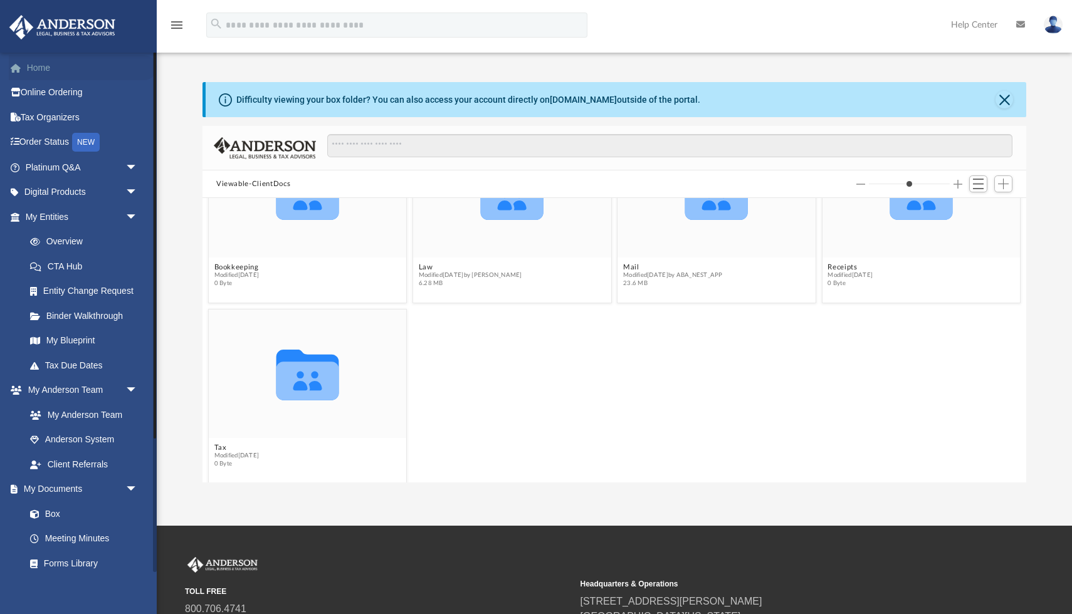
click at [36, 65] on link "Home" at bounding box center [83, 67] width 148 height 25
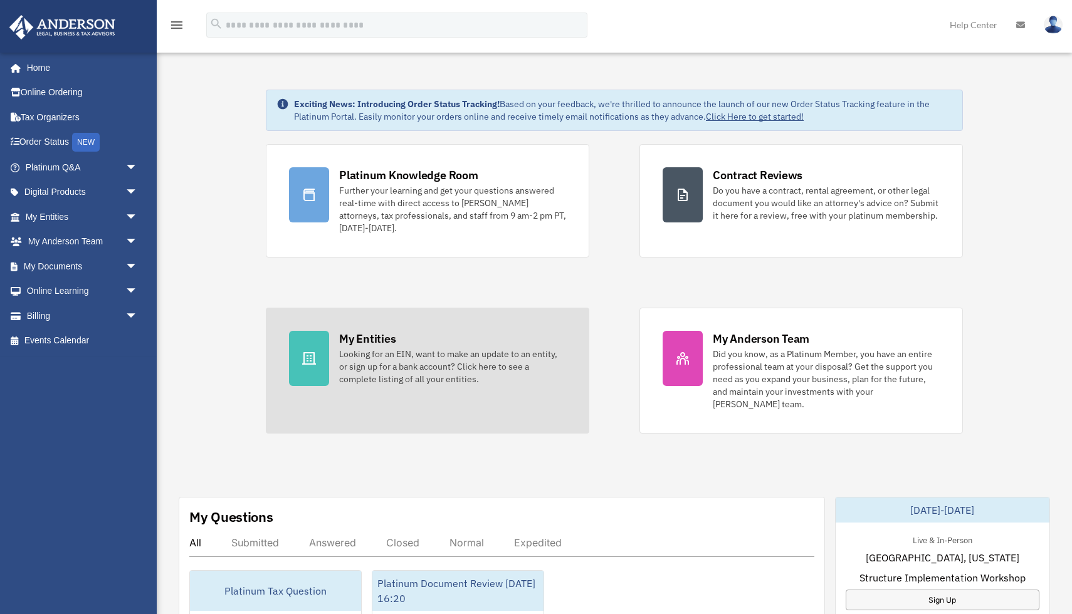
click at [320, 355] on div at bounding box center [309, 358] width 40 height 55
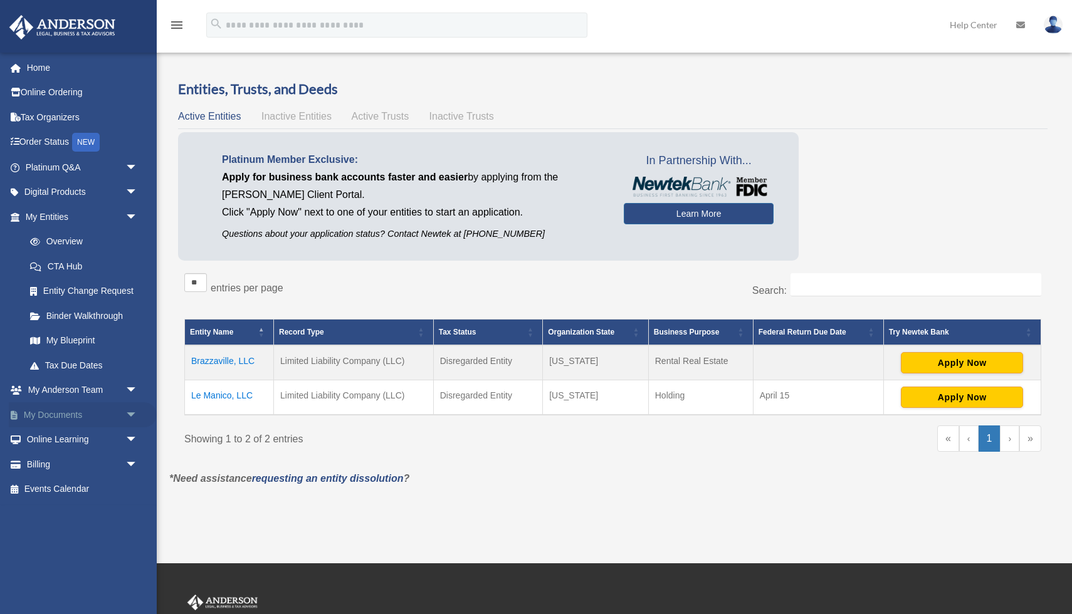
click at [131, 411] on span "arrow_drop_down" at bounding box center [137, 415] width 25 height 26
click at [50, 439] on link "Box" at bounding box center [87, 439] width 139 height 25
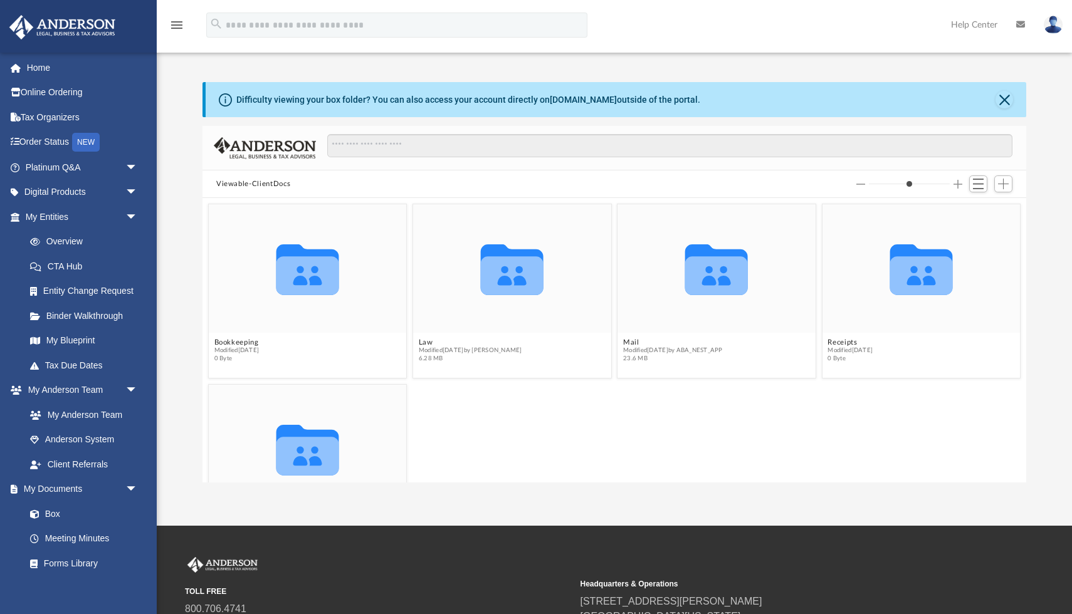
scroll to position [285, 823]
click at [718, 289] on icon "grid" at bounding box center [716, 275] width 63 height 39
click at [509, 350] on span "Modified Mon Sep 15 2025 by Randall Ritchie" at bounding box center [470, 351] width 103 height 8
click at [498, 278] on icon "grid" at bounding box center [512, 275] width 63 height 39
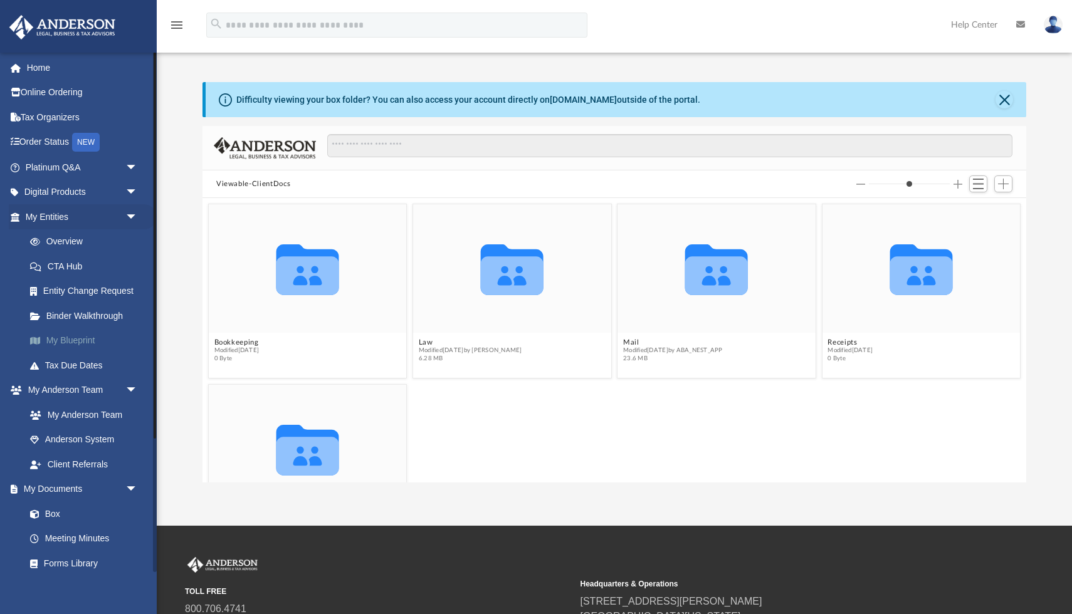
click at [93, 339] on link "My Blueprint" at bounding box center [87, 340] width 139 height 25
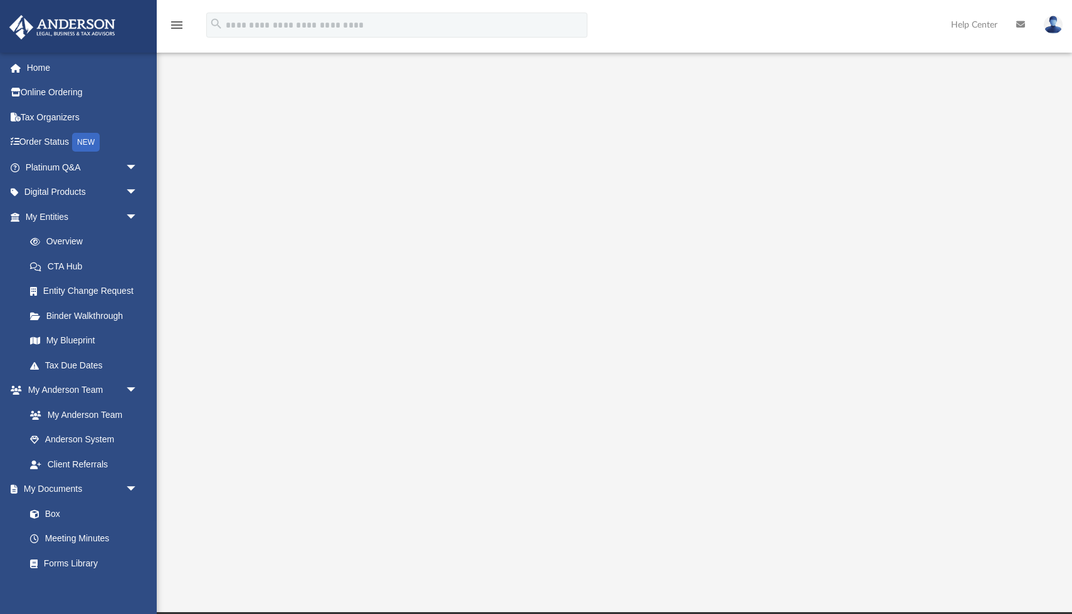
scroll to position [12, 0]
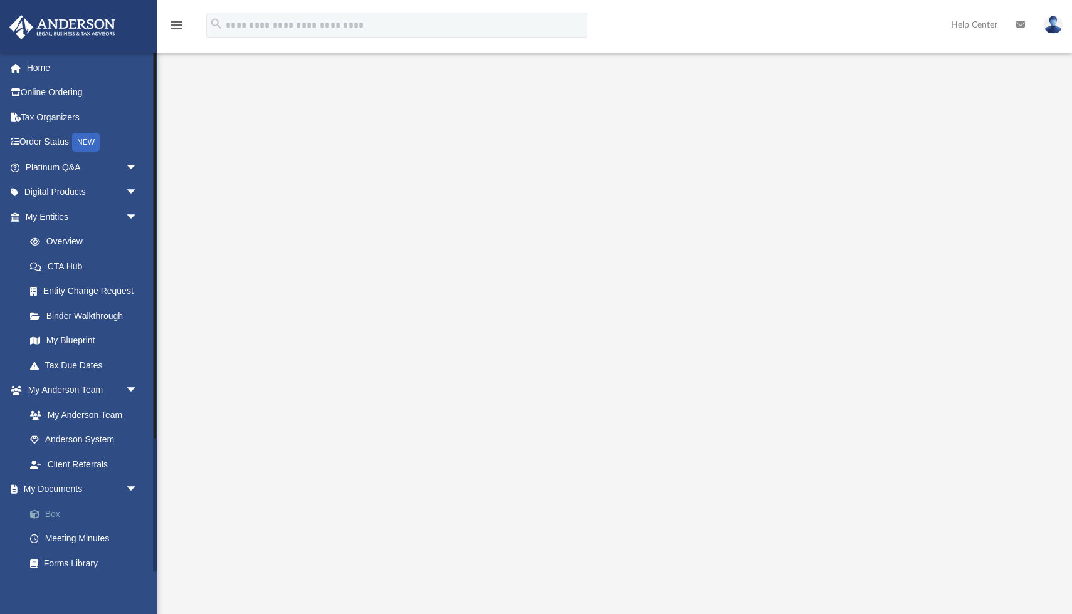
click at [56, 511] on link "Box" at bounding box center [87, 513] width 139 height 25
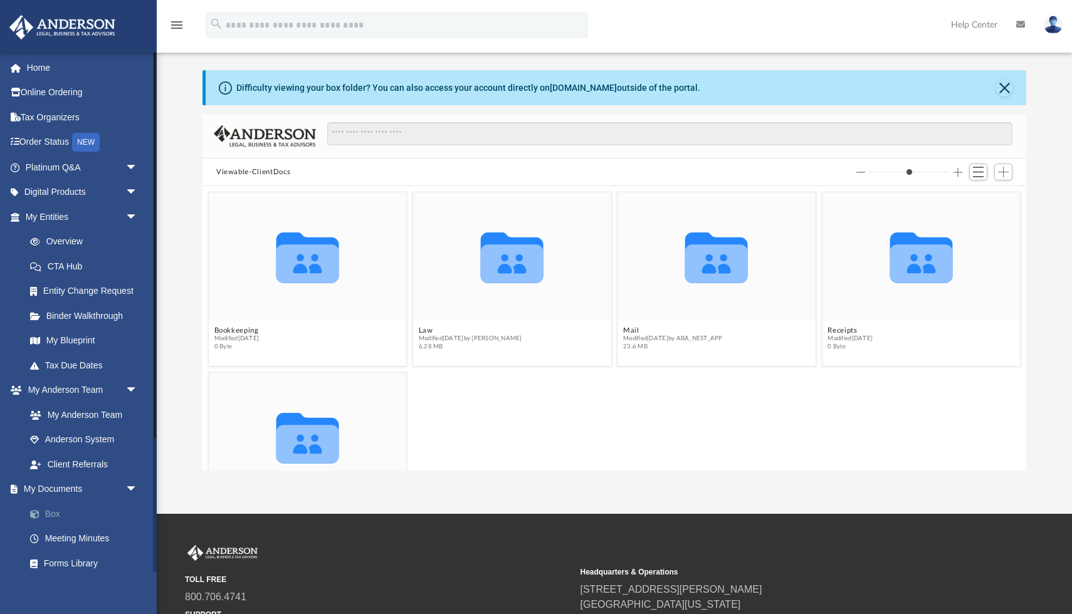
scroll to position [285, 823]
click at [172, 28] on icon "menu" at bounding box center [176, 25] width 15 height 15
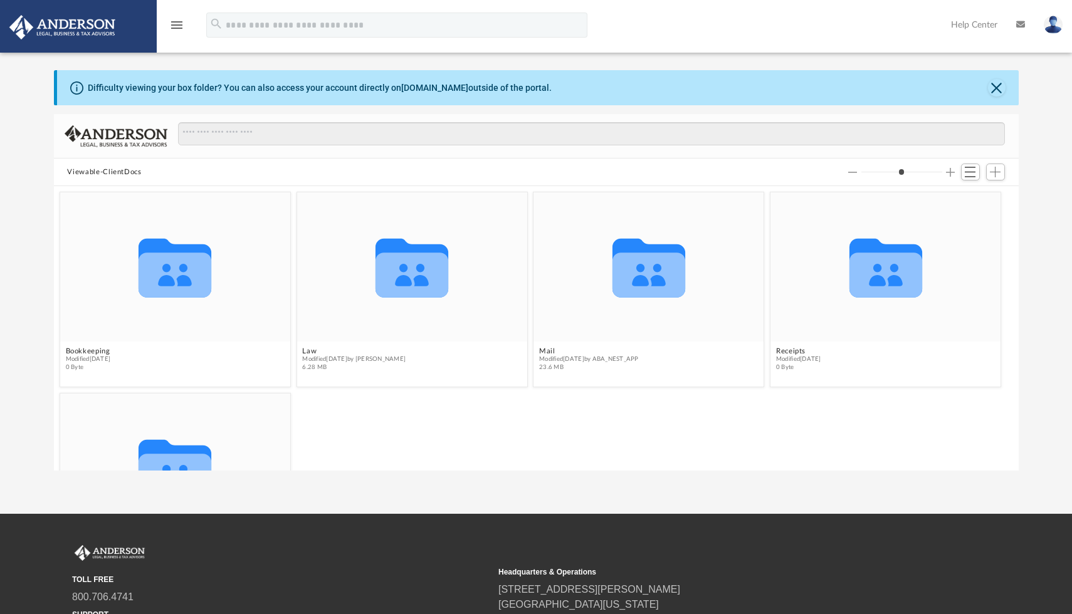
scroll to position [285, 964]
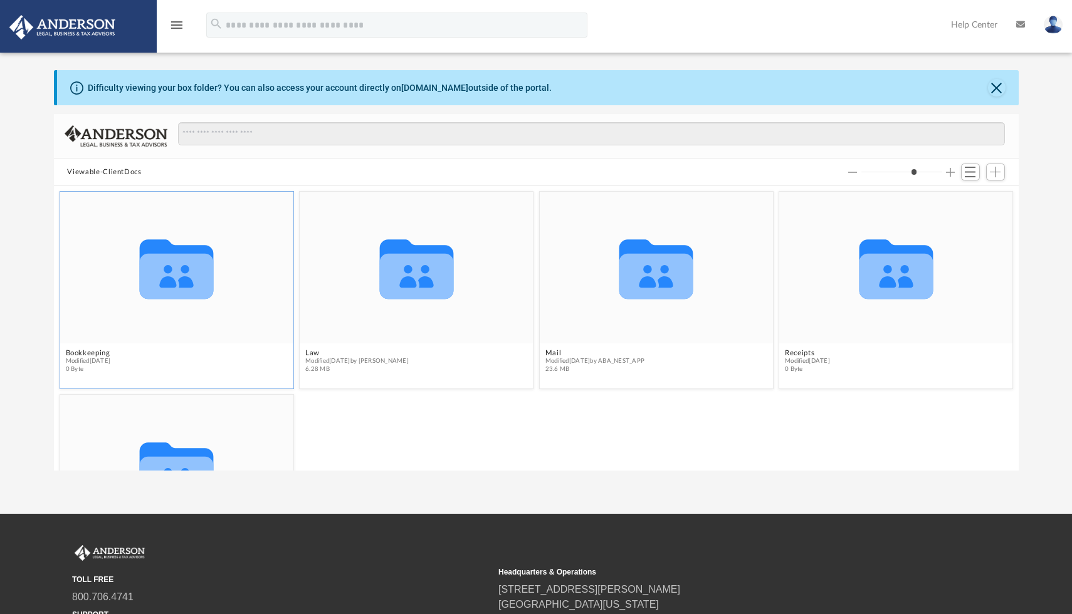
click at [172, 246] on icon "grid" at bounding box center [176, 269] width 74 height 60
click at [170, 274] on icon "grid" at bounding box center [176, 277] width 74 height 46
click at [110, 362] on span "Modified Mon Jun 12 2023" at bounding box center [87, 361] width 45 height 8
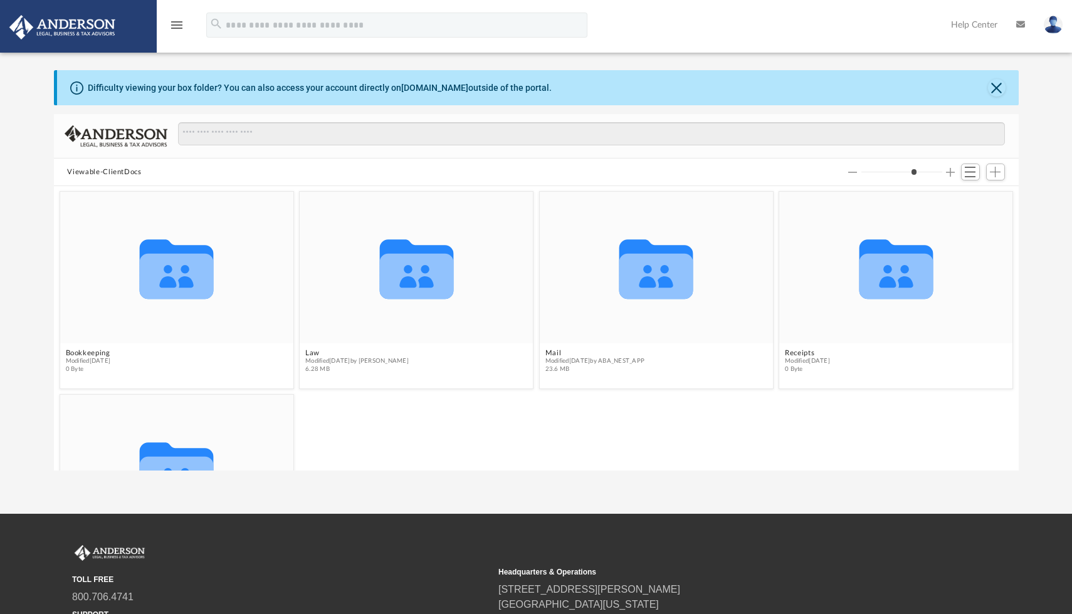
click at [142, 80] on div "Difficulty viewing your box folder? You can also access your account directly o…" at bounding box center [537, 87] width 961 height 35
click at [998, 86] on button "Close" at bounding box center [997, 88] width 18 height 18
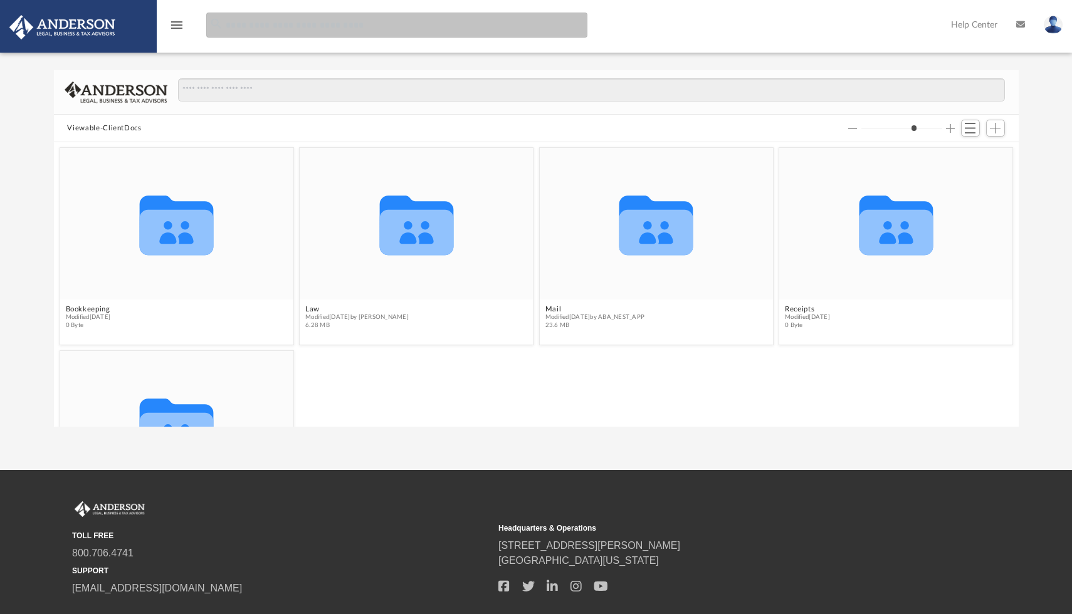
click at [416, 29] on input "search" at bounding box center [396, 25] width 381 height 25
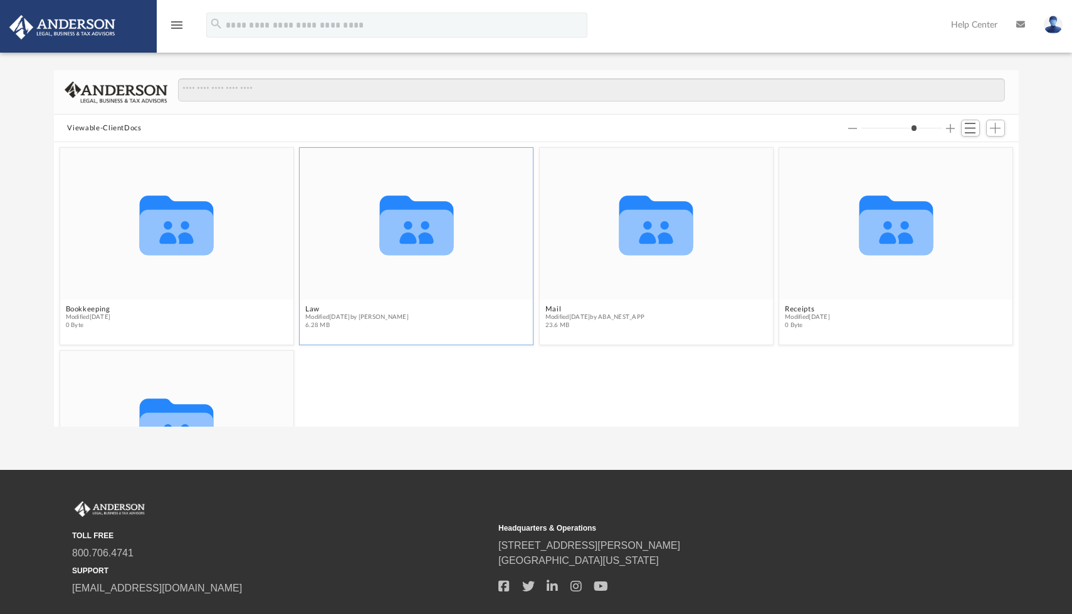
click at [398, 243] on icon "grid" at bounding box center [416, 233] width 74 height 46
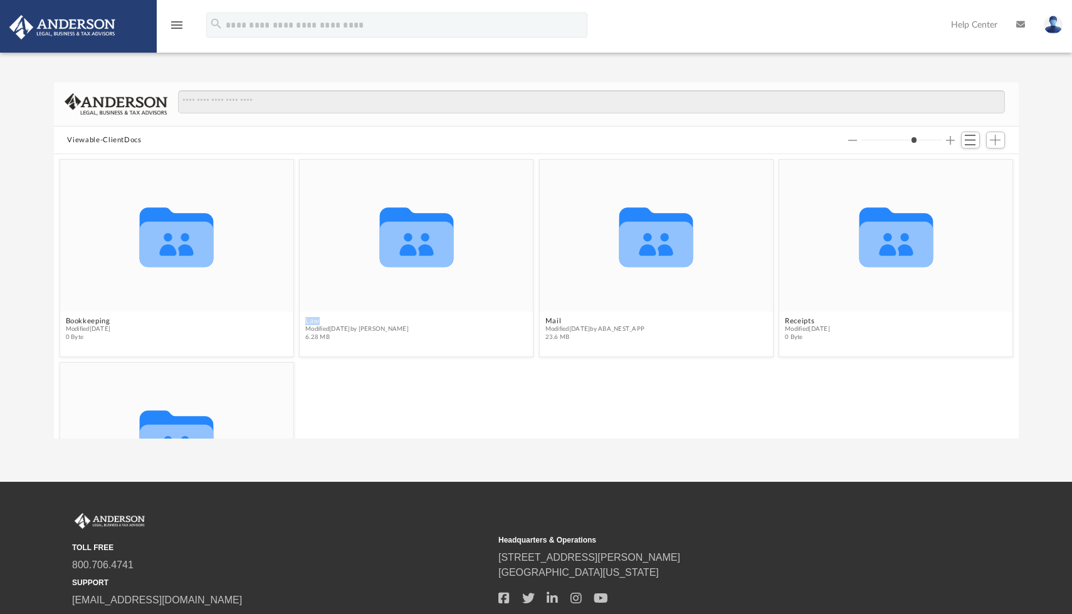
scroll to position [12, 0]
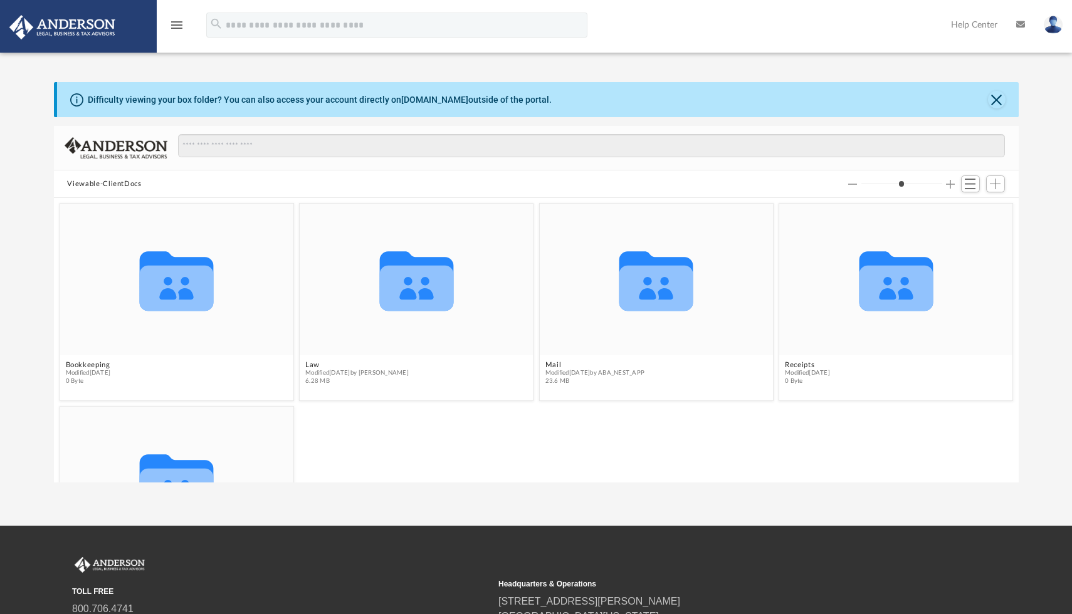
scroll to position [285, 964]
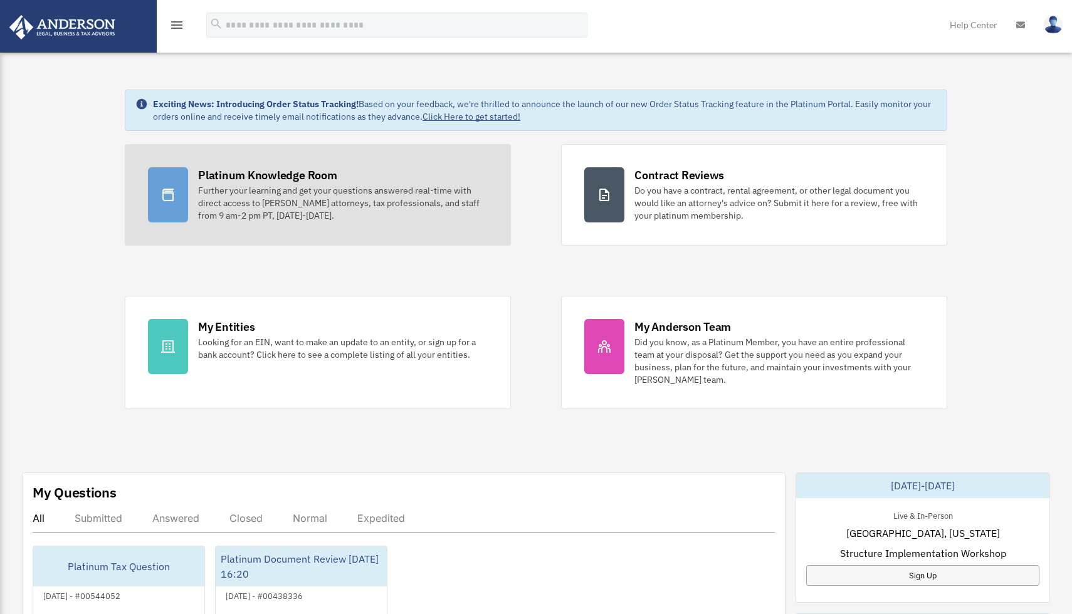
click at [400, 199] on div "Further your learning and get your questions answered real-time with direct acc…" at bounding box center [343, 203] width 290 height 38
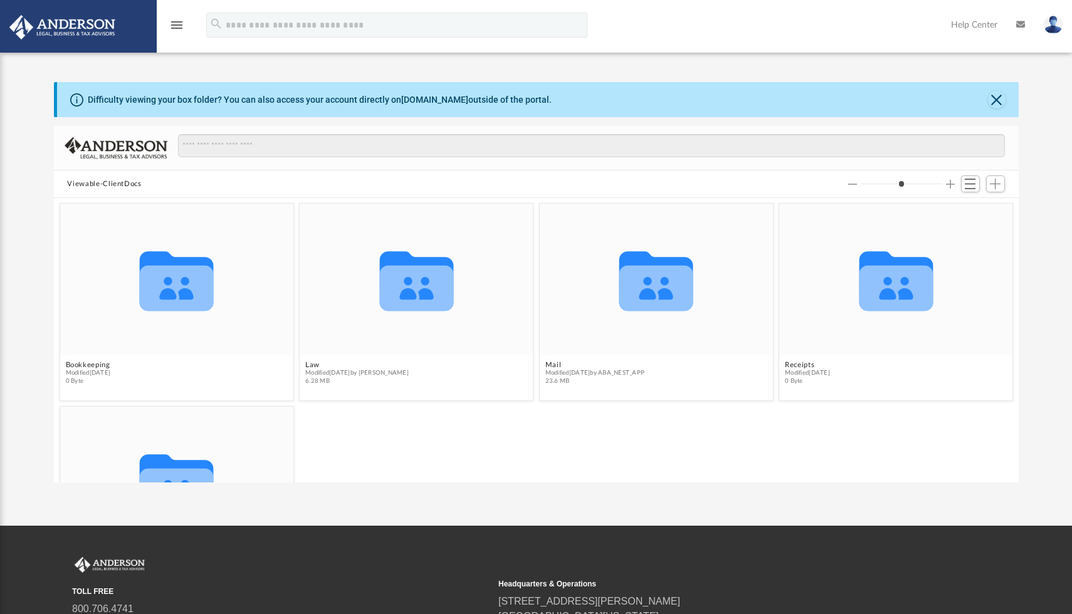
scroll to position [285, 964]
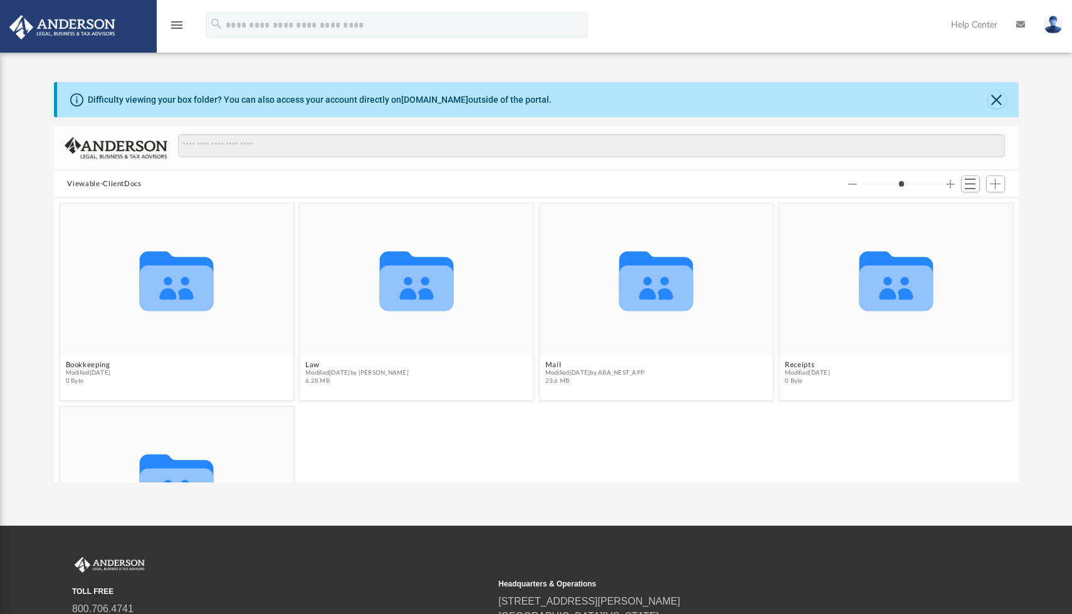
scroll to position [285, 964]
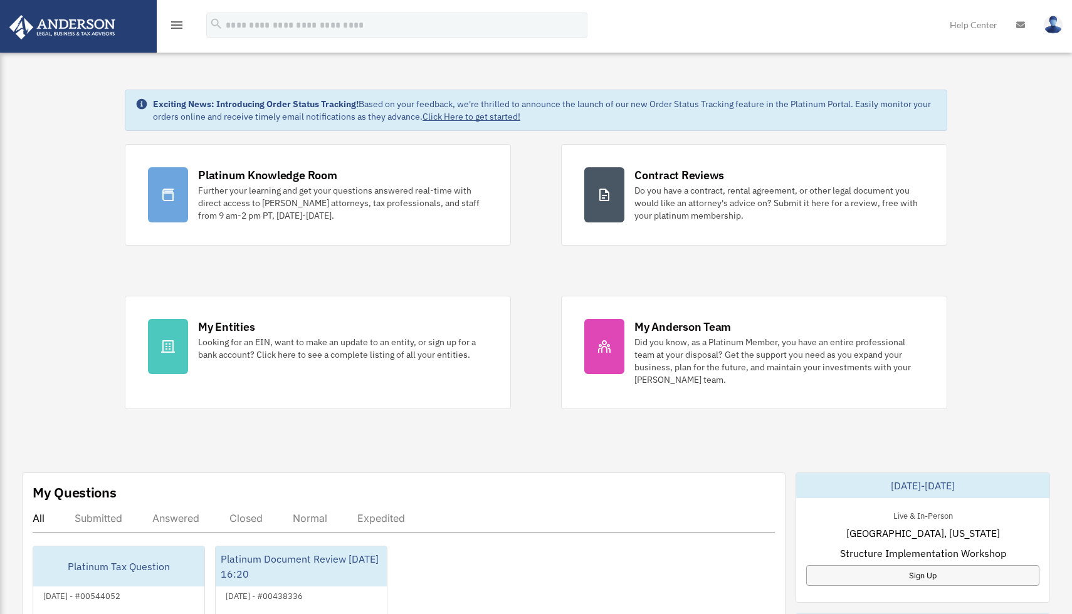
click at [169, 24] on icon "menu" at bounding box center [176, 25] width 15 height 15
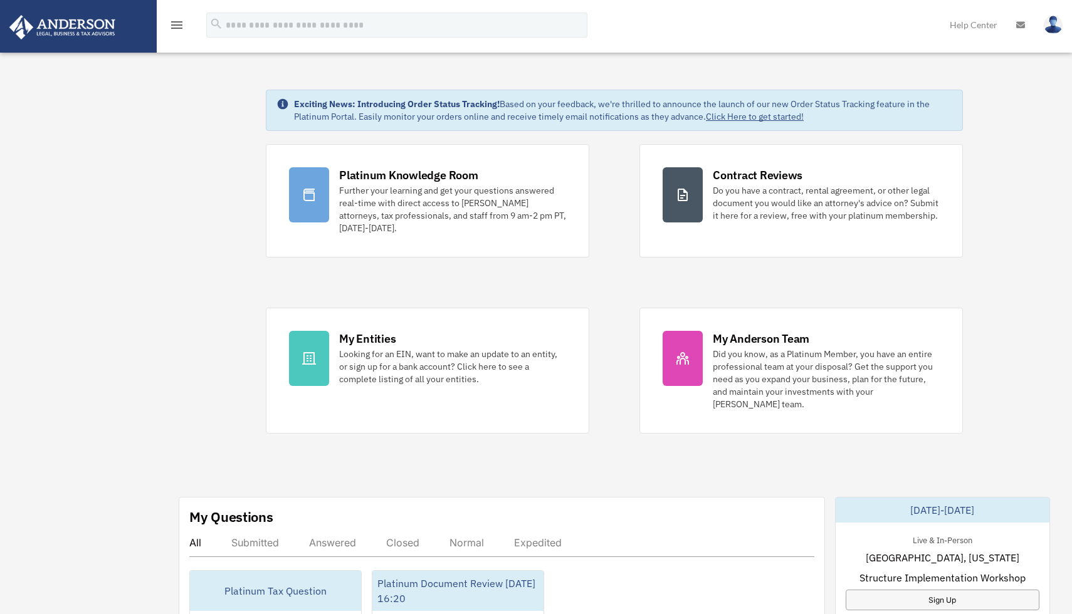
click at [176, 26] on icon "menu" at bounding box center [176, 25] width 15 height 15
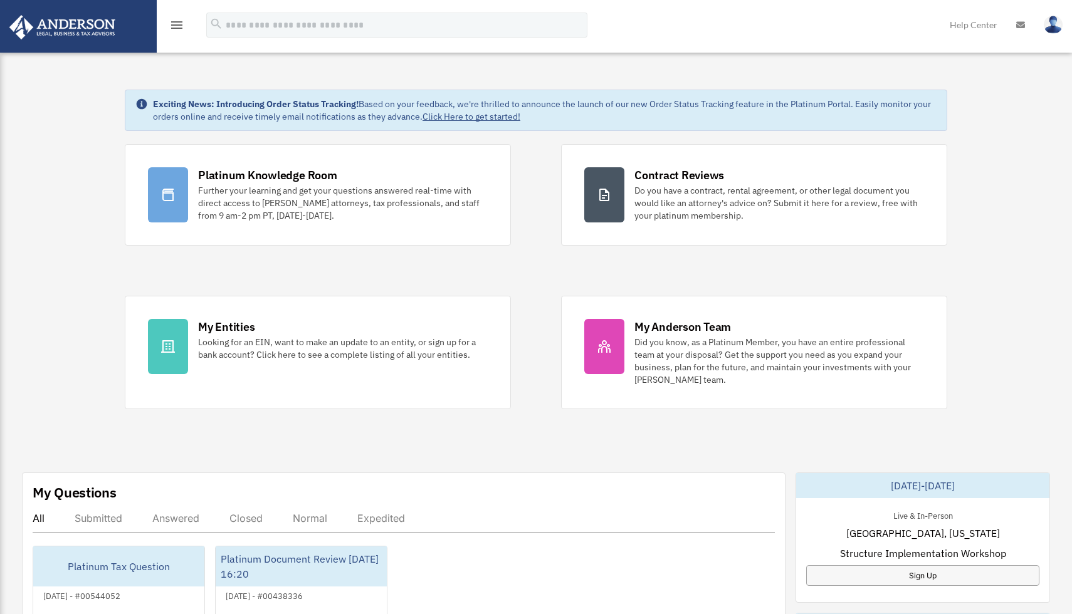
click at [176, 26] on icon "menu" at bounding box center [176, 25] width 15 height 15
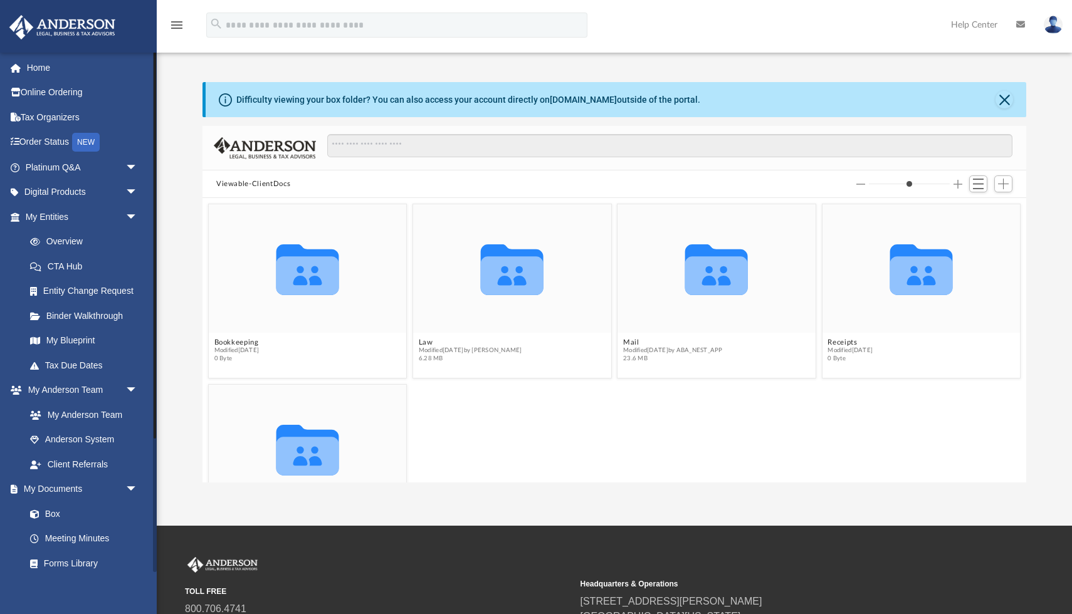
scroll to position [285, 823]
click at [55, 513] on link "Box" at bounding box center [87, 513] width 139 height 25
click at [99, 464] on link "Client Referrals" at bounding box center [87, 464] width 139 height 25
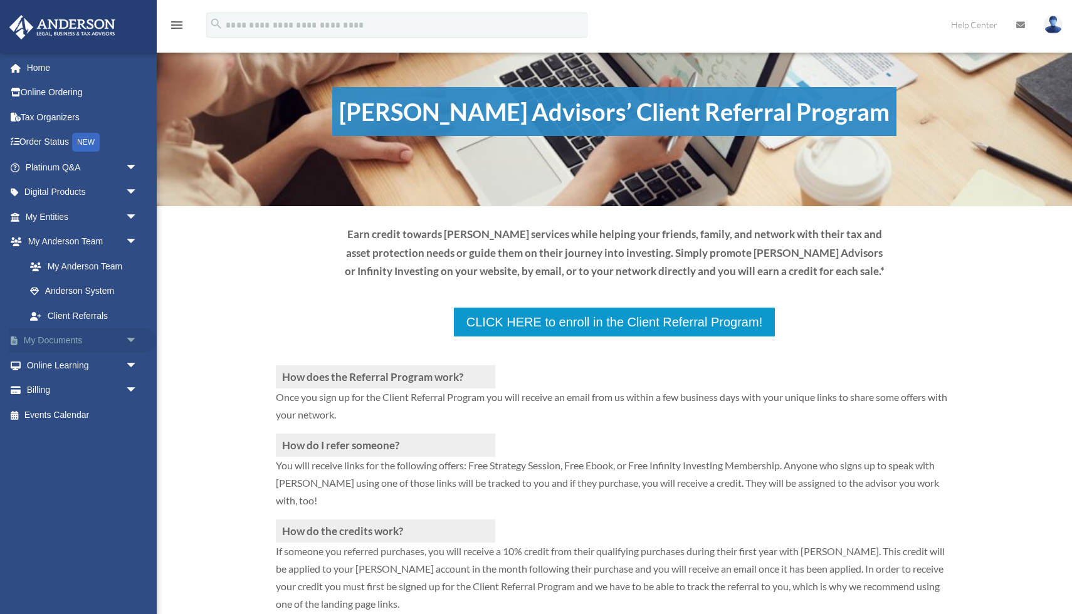
click at [128, 339] on span "arrow_drop_down" at bounding box center [137, 341] width 25 height 26
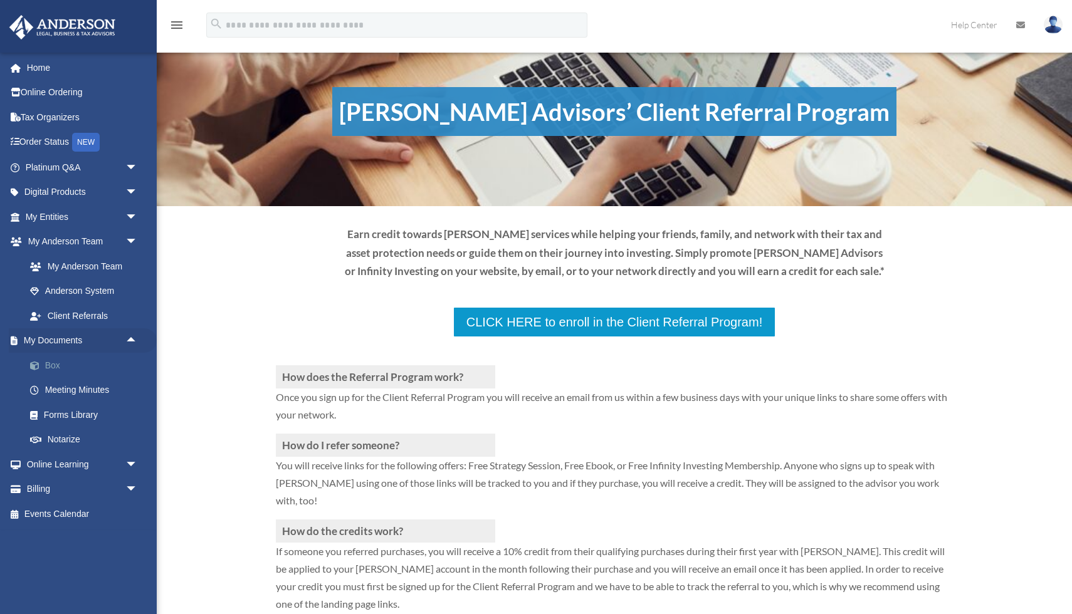
click at [56, 362] on link "Box" at bounding box center [87, 365] width 139 height 25
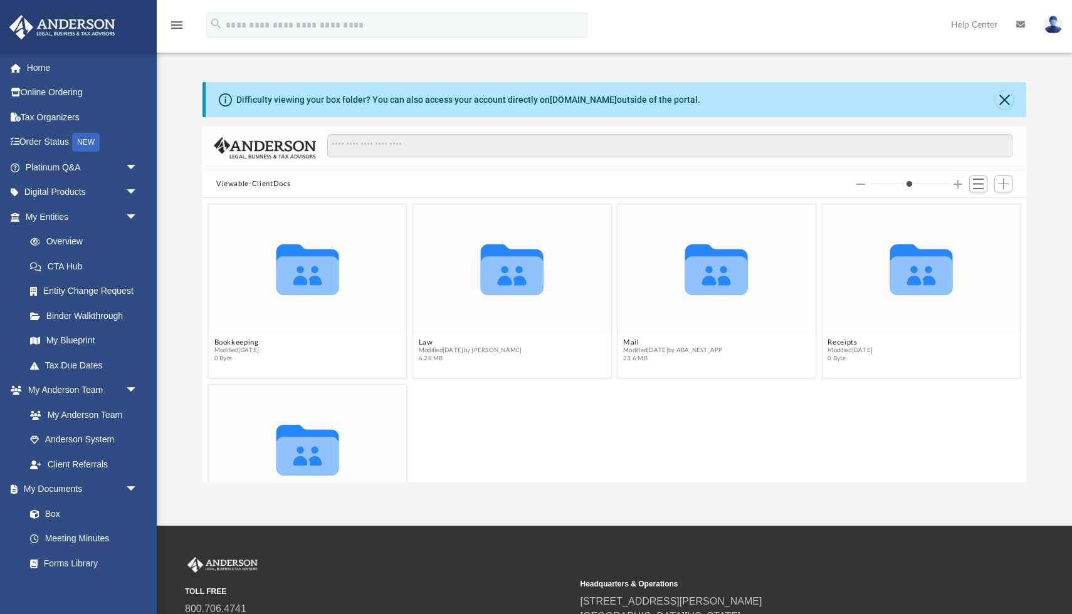
scroll to position [285, 823]
click at [86, 461] on link "Client Referrals" at bounding box center [87, 464] width 139 height 25
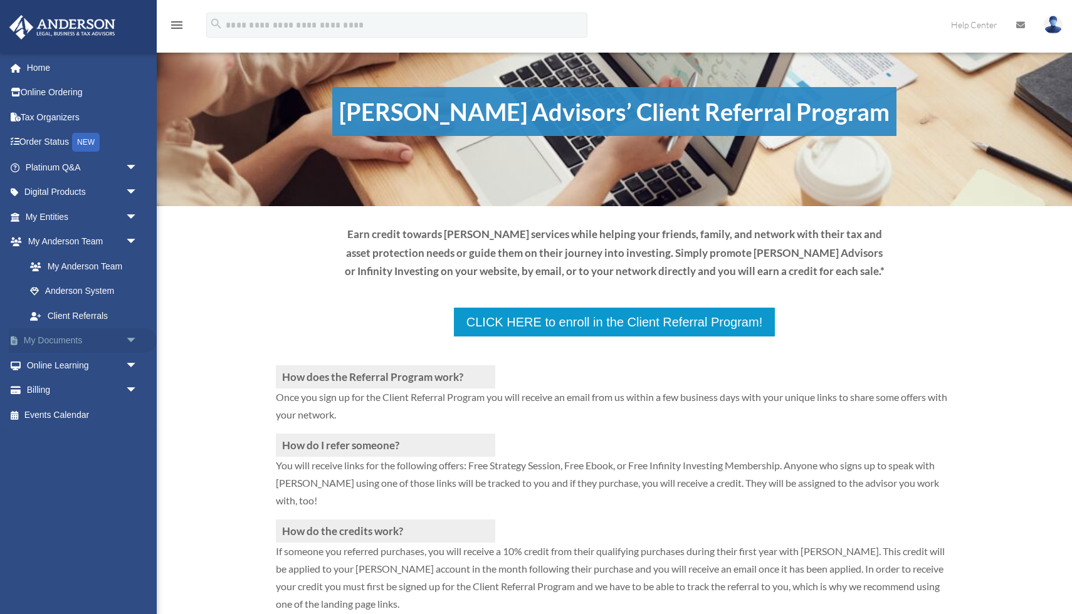
click at [131, 340] on span "arrow_drop_down" at bounding box center [137, 341] width 25 height 26
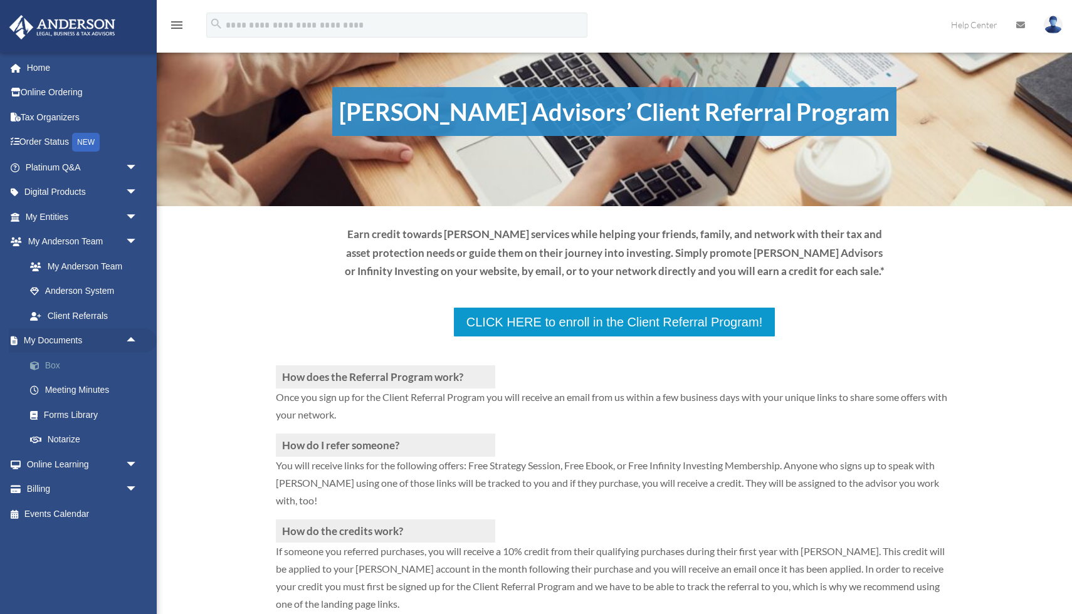
click at [70, 364] on link "Box" at bounding box center [87, 365] width 139 height 25
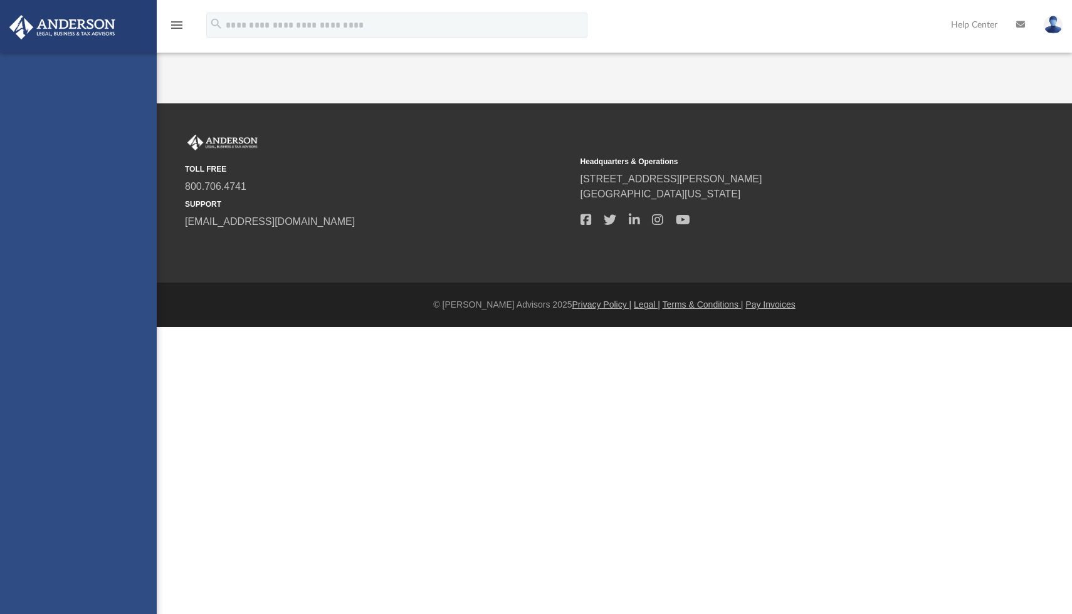
click at [62, 365] on div "[DOMAIN_NAME][EMAIL_ADDRESS][DOMAIN_NAME] Sign Out [DOMAIN_NAME][EMAIL_ADDRESS]…" at bounding box center [78, 360] width 157 height 614
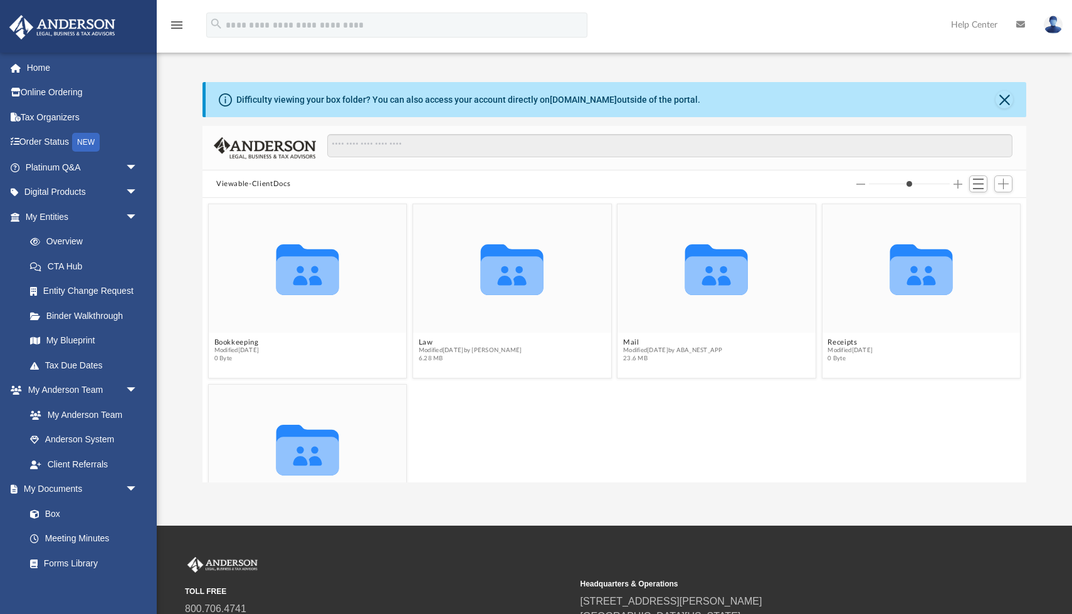
scroll to position [285, 823]
click at [322, 456] on icon "grid" at bounding box center [307, 456] width 63 height 39
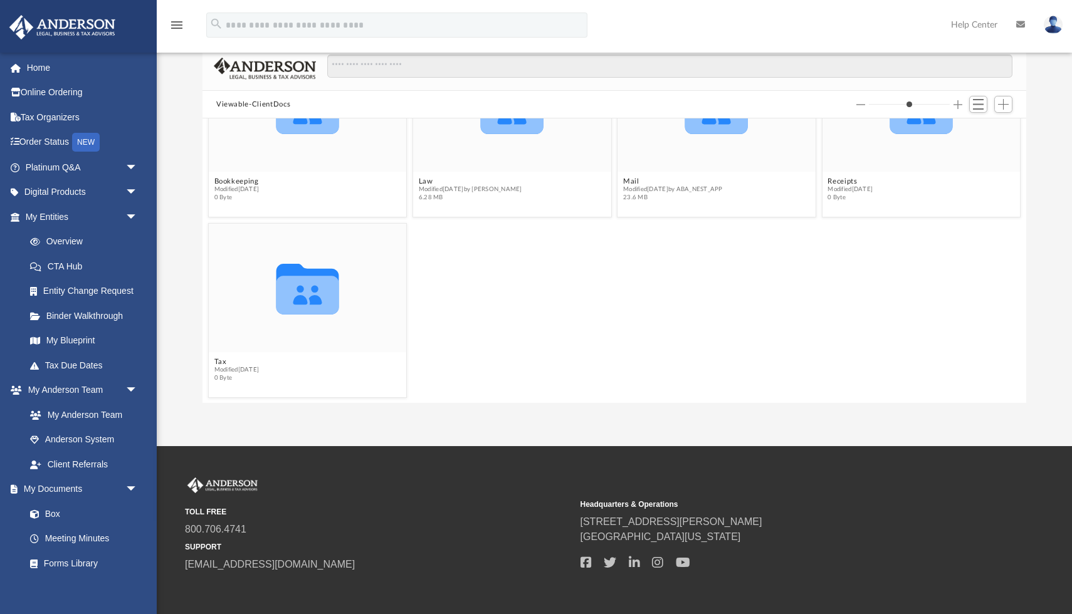
scroll to position [135, 0]
